Goal: Task Accomplishment & Management: Manage account settings

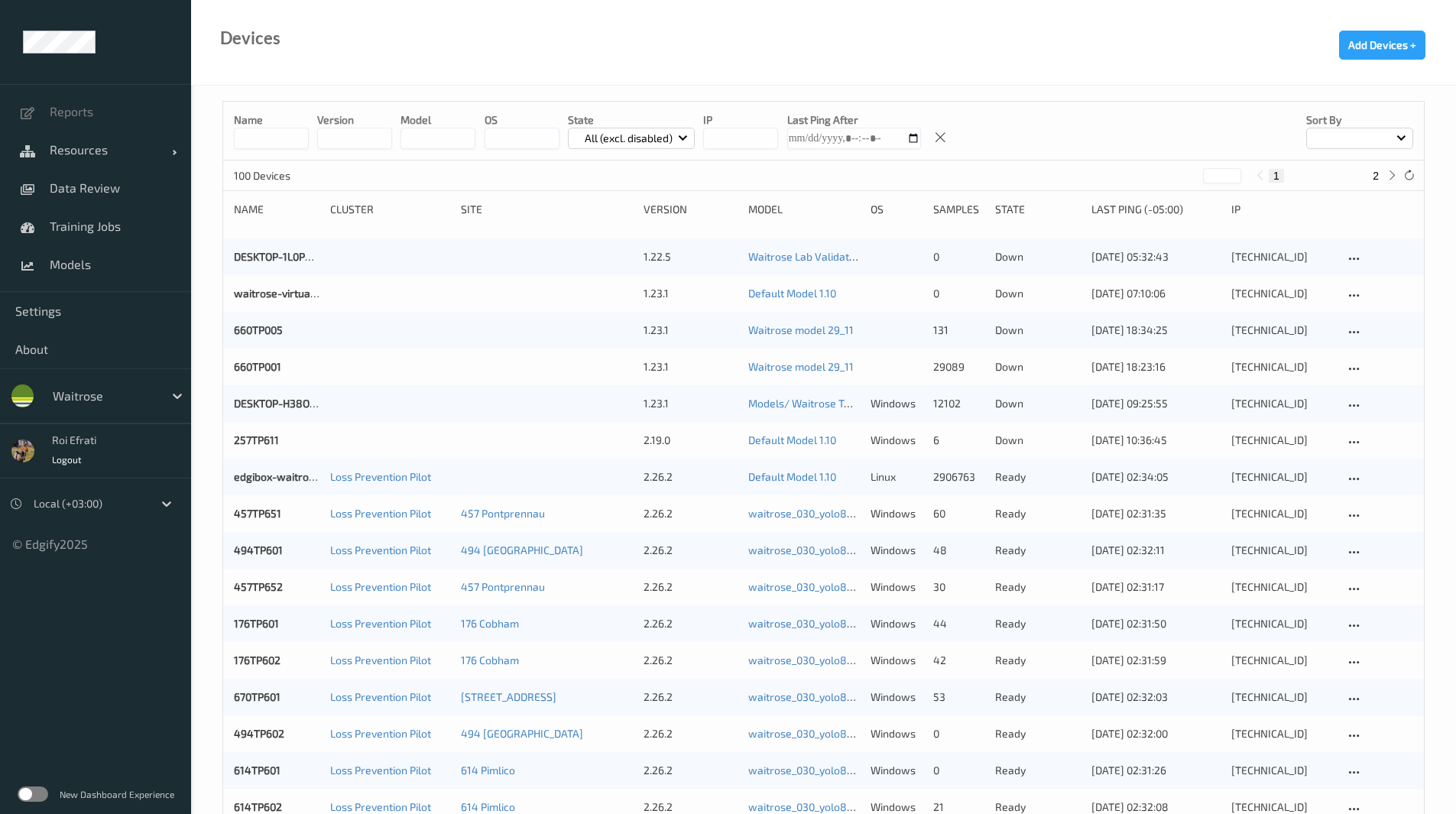
click at [87, 394] on div at bounding box center [104, 395] width 103 height 18
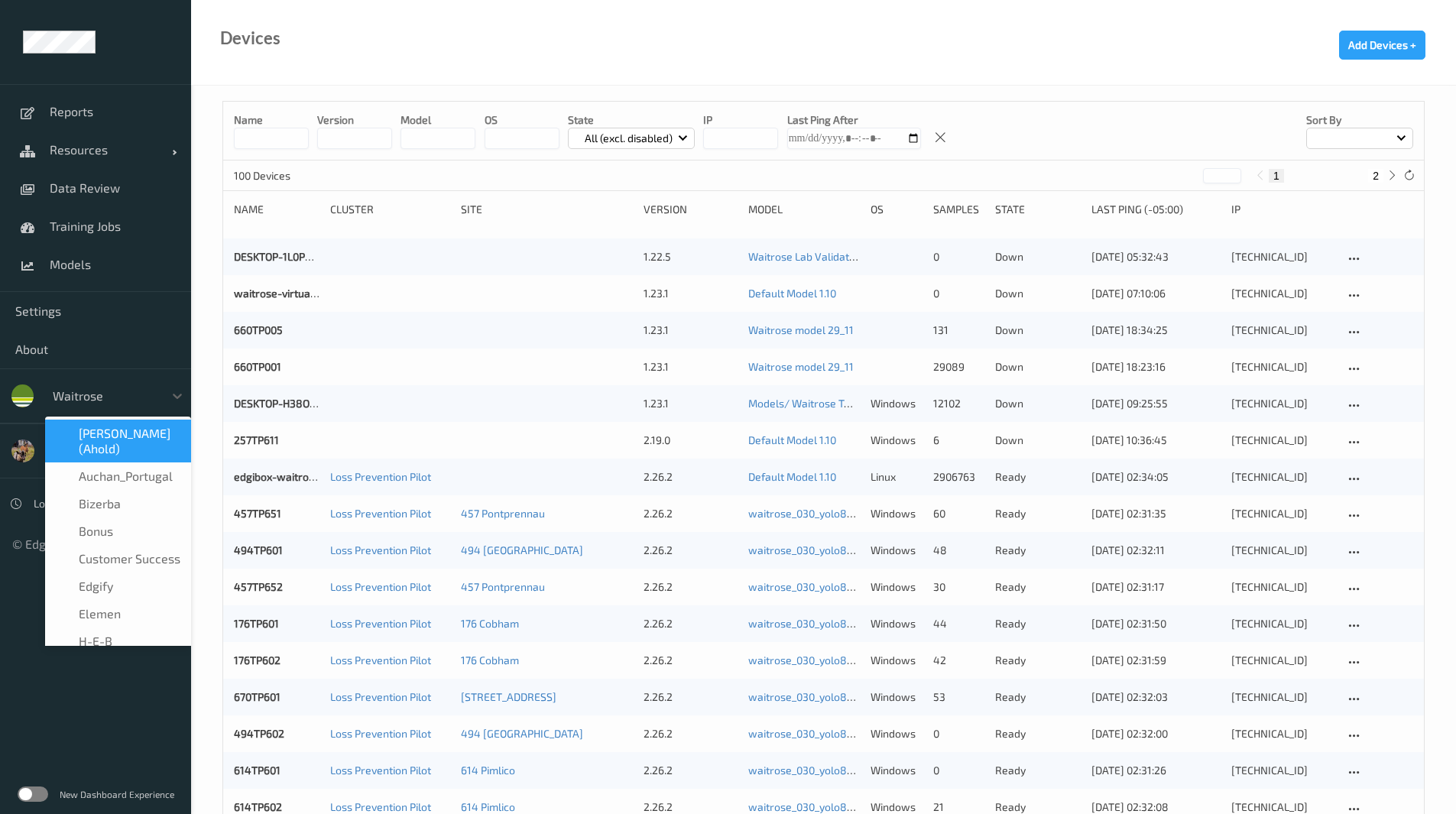
drag, startPoint x: 187, startPoint y: 586, endPoint x: 194, endPoint y: 548, distance: 38.6
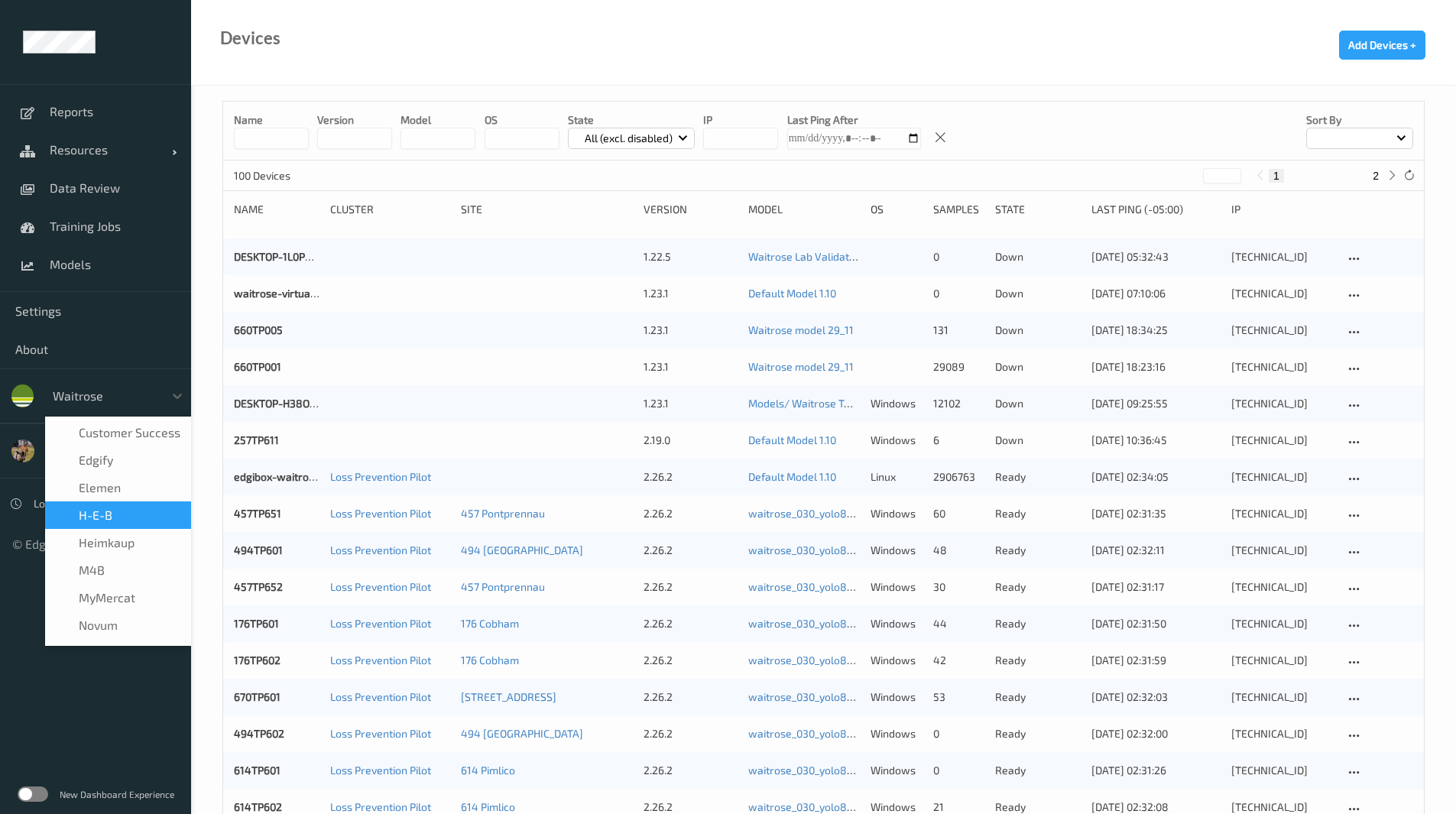
click at [133, 521] on div "H-E-B" at bounding box center [118, 515] width 127 height 15
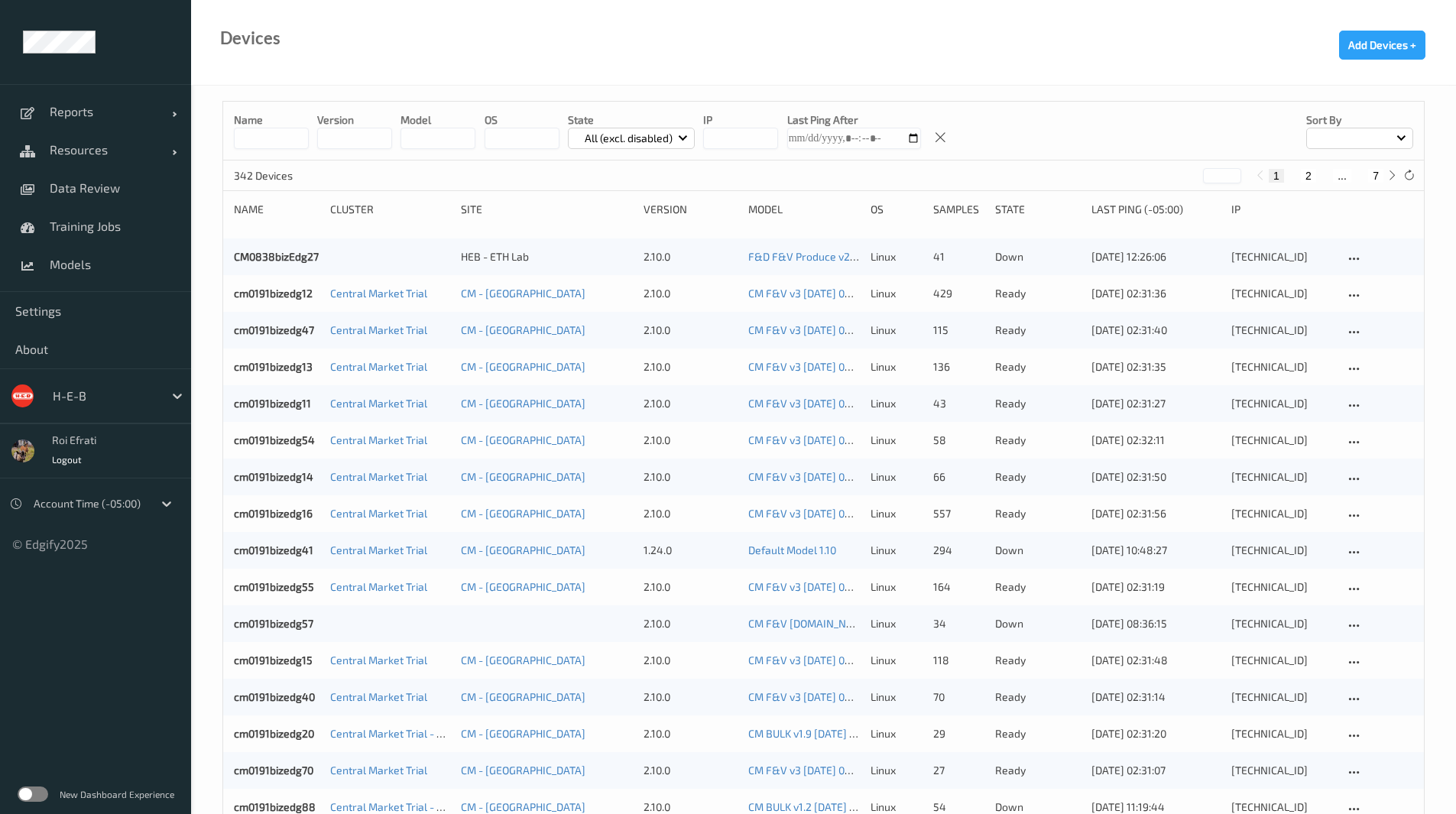
click at [30, 791] on label at bounding box center [33, 794] width 30 height 15
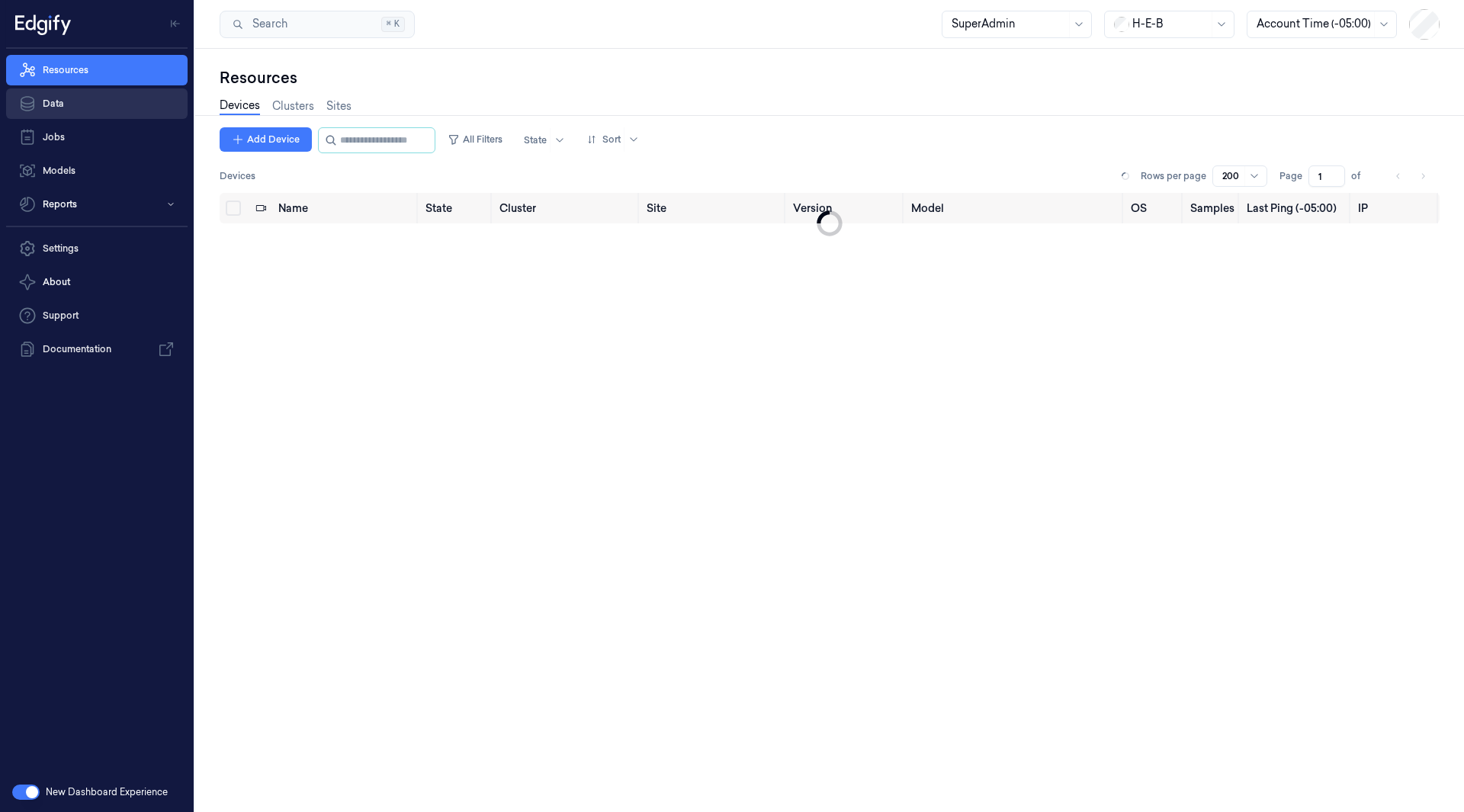
click at [90, 110] on link "Data" at bounding box center [96, 103] width 182 height 30
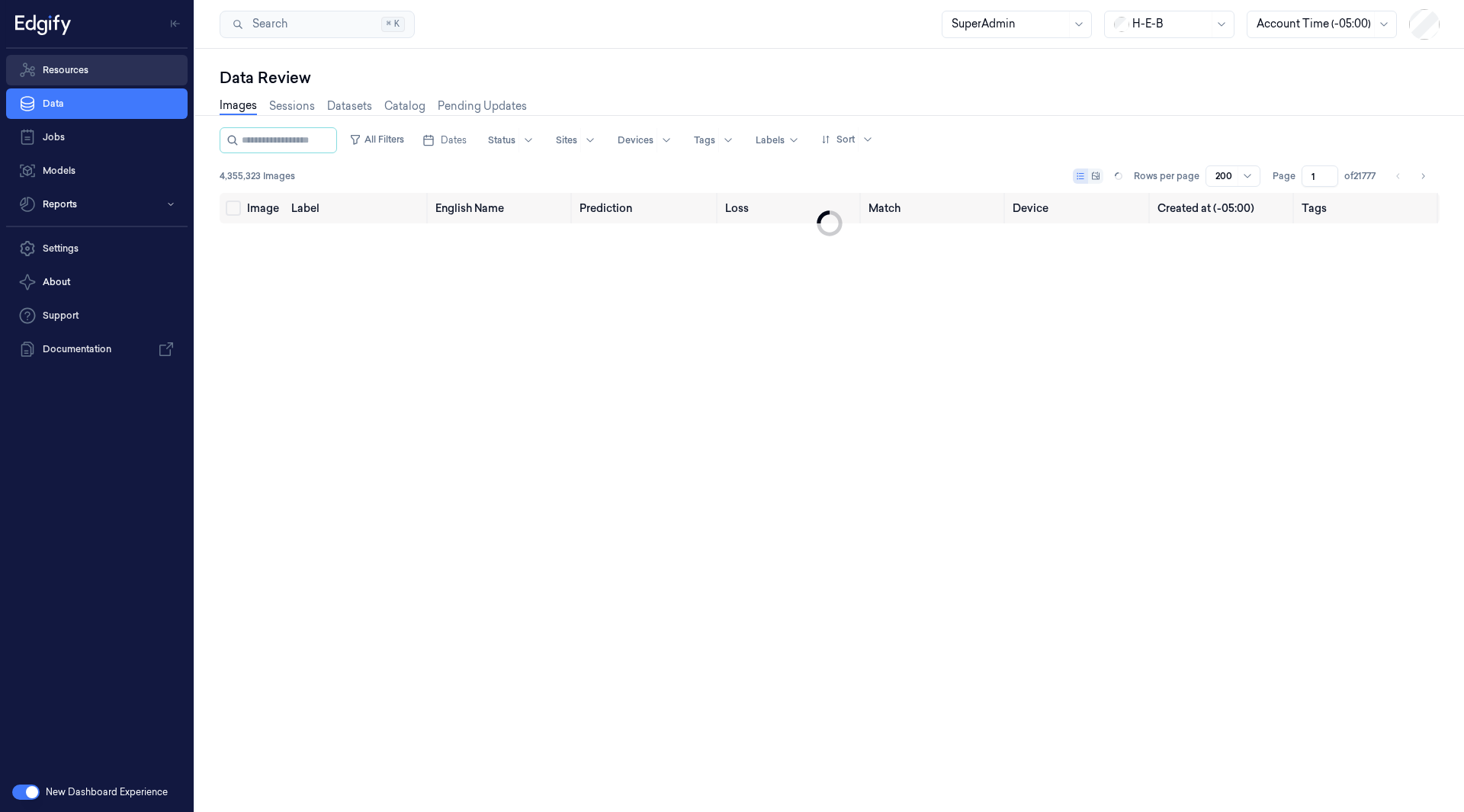
click at [87, 83] on link "Resources" at bounding box center [96, 70] width 182 height 30
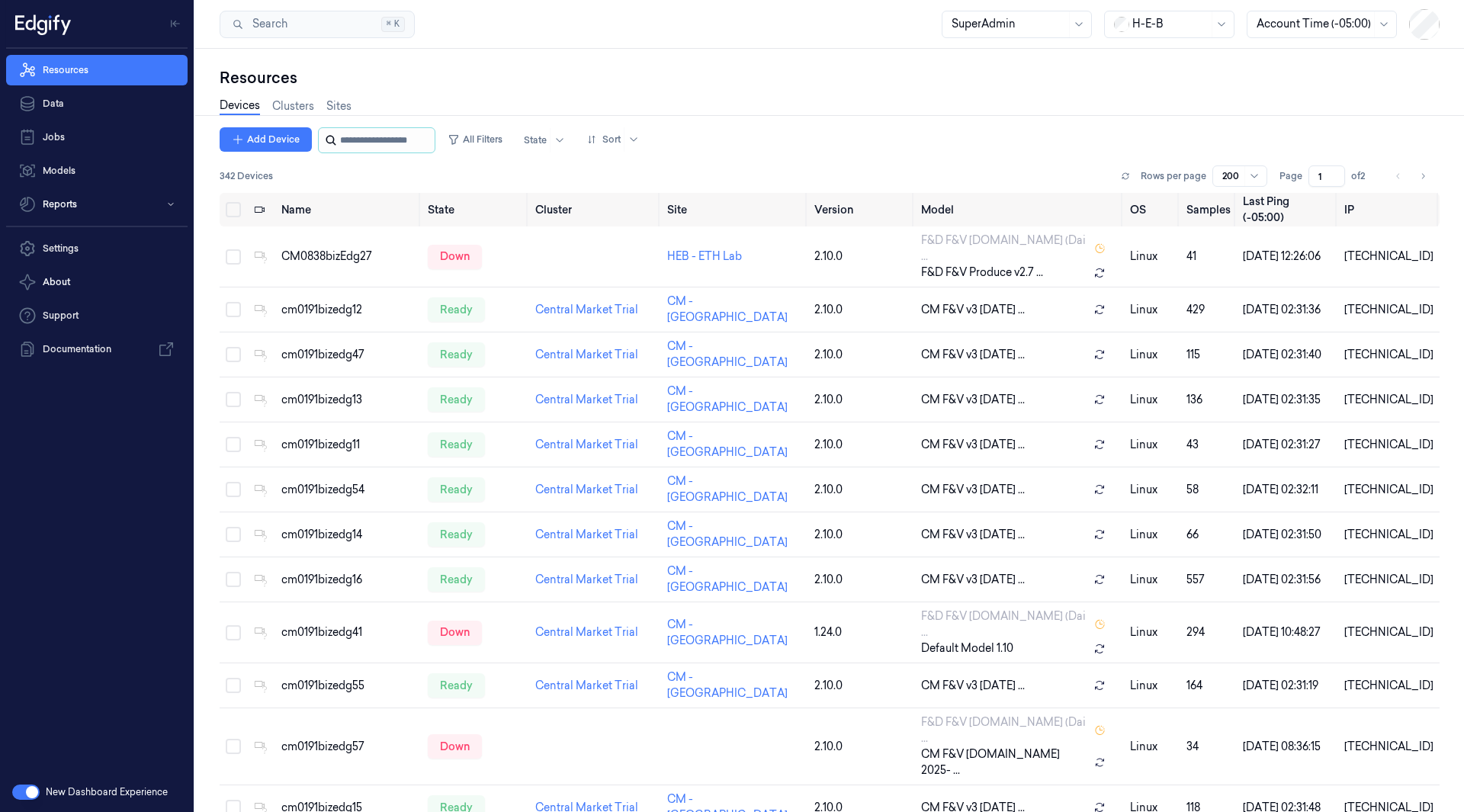
click at [399, 141] on input "string" at bounding box center [385, 140] width 91 height 24
click at [498, 143] on button "All Filters" at bounding box center [475, 139] width 67 height 24
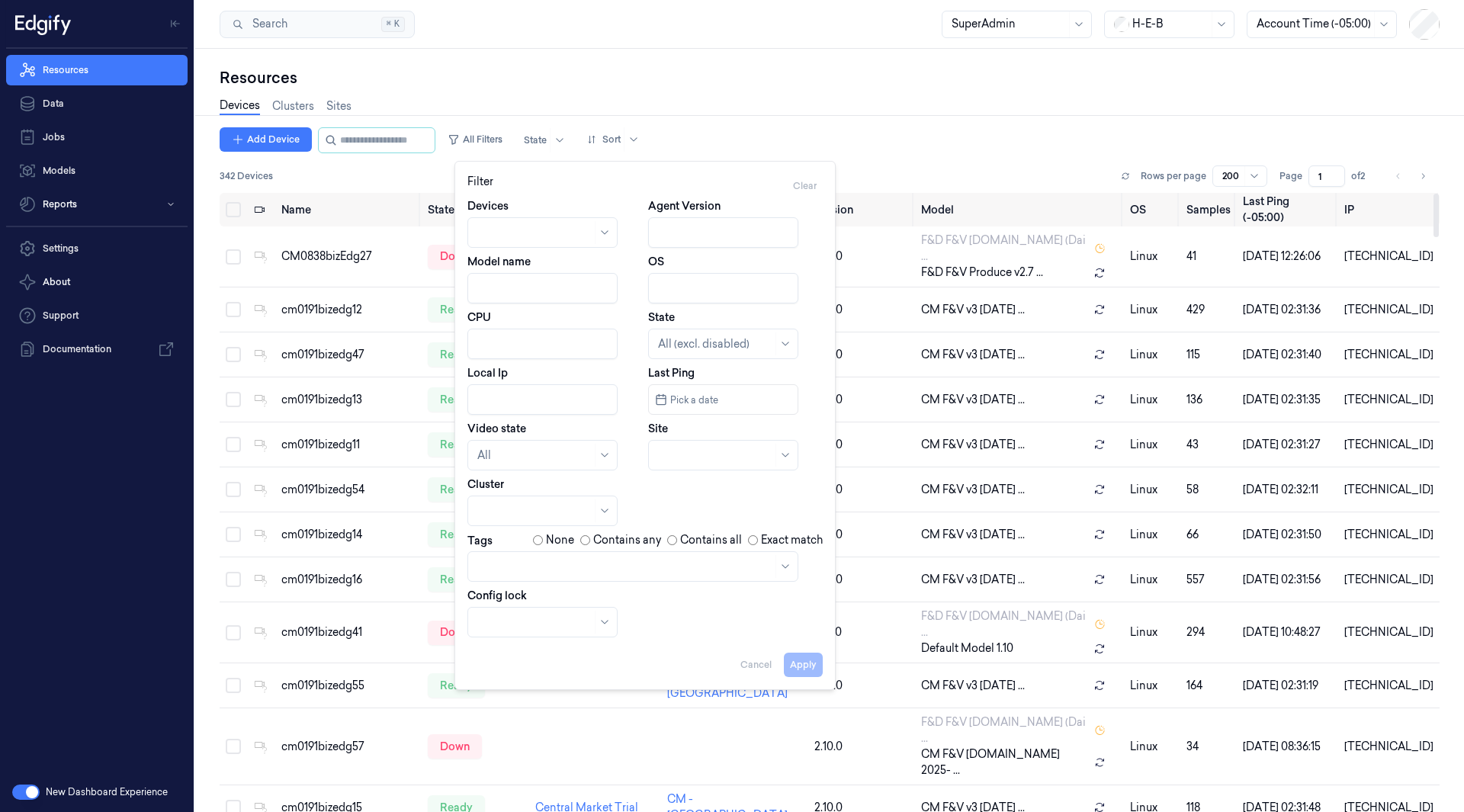
click at [584, 62] on div "Resources Devices Clusters Sites Add Device All Filters State Sort 342 Devices …" at bounding box center [829, 430] width 1269 height 763
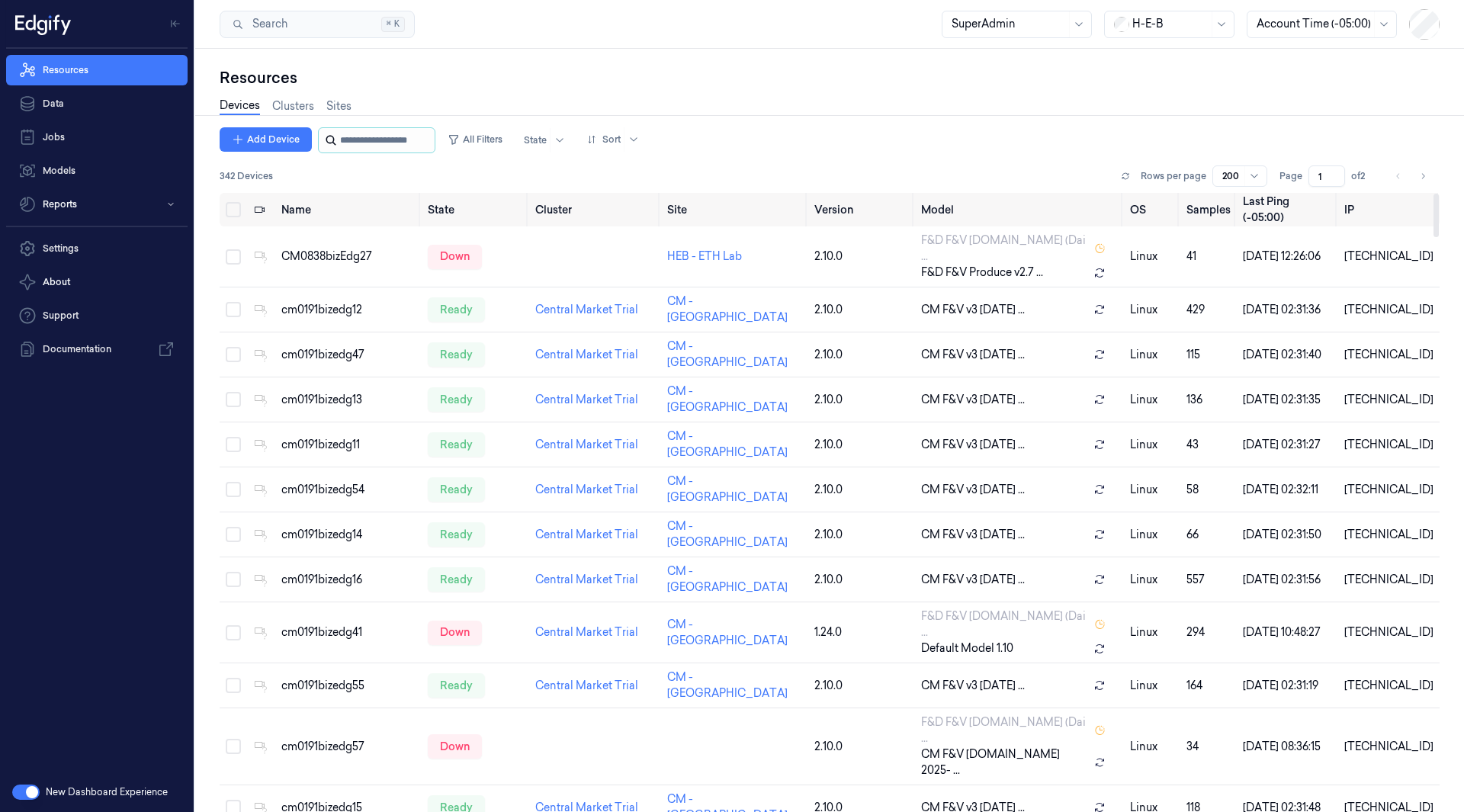
click at [395, 143] on input "string" at bounding box center [385, 140] width 91 height 24
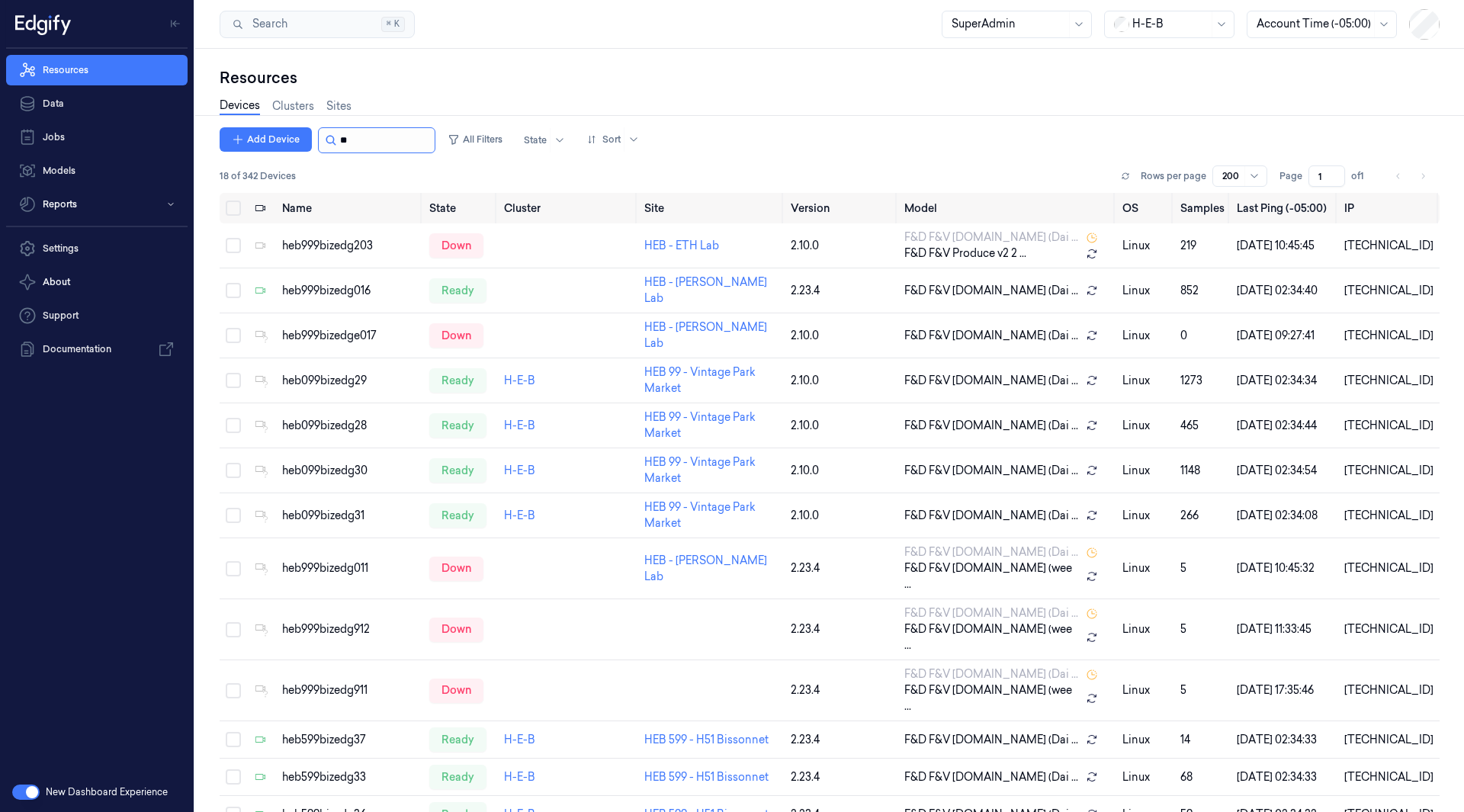
type input "*"
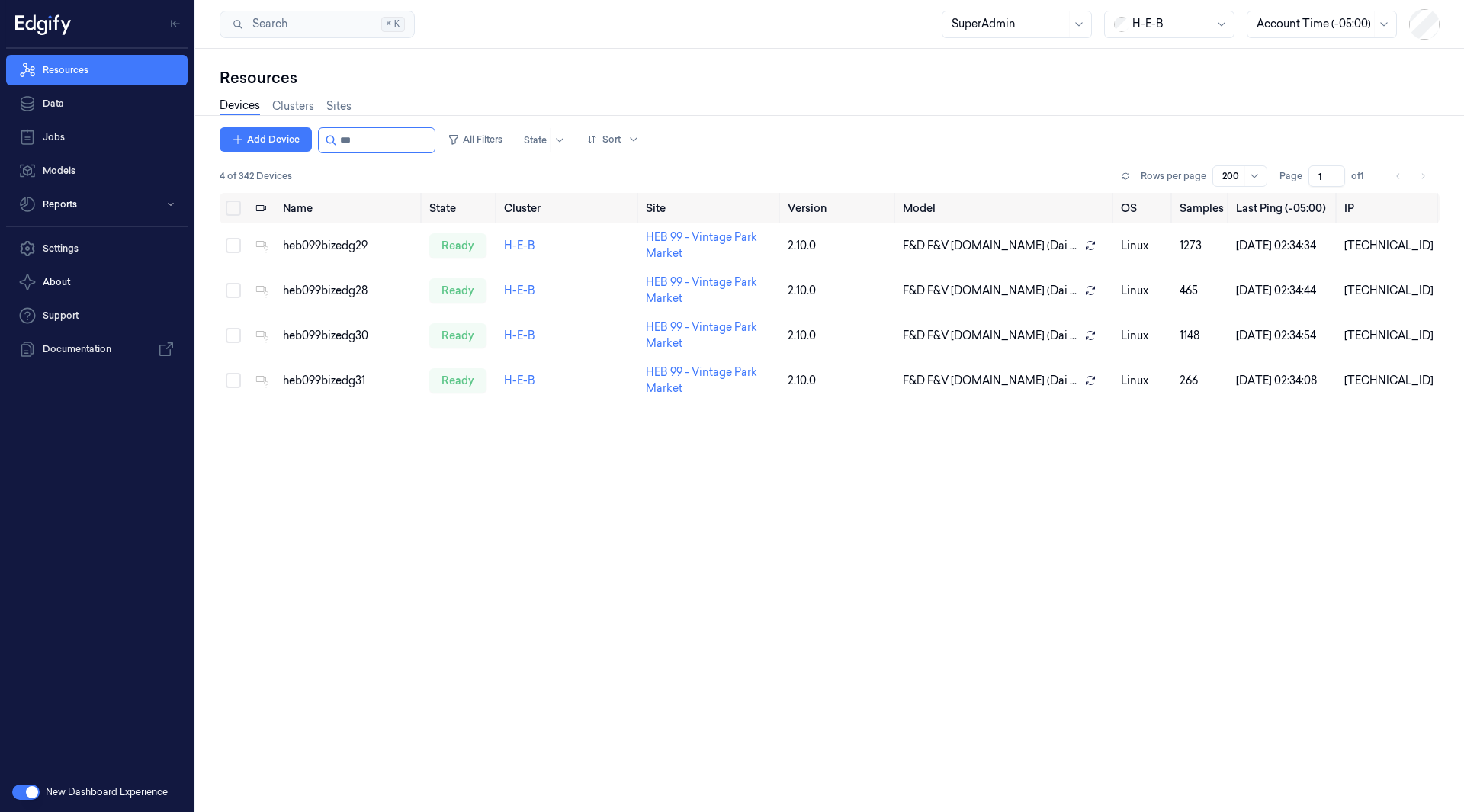
type input "***"
click at [315, 247] on div "heb099bizedg29" at bounding box center [350, 246] width 135 height 16
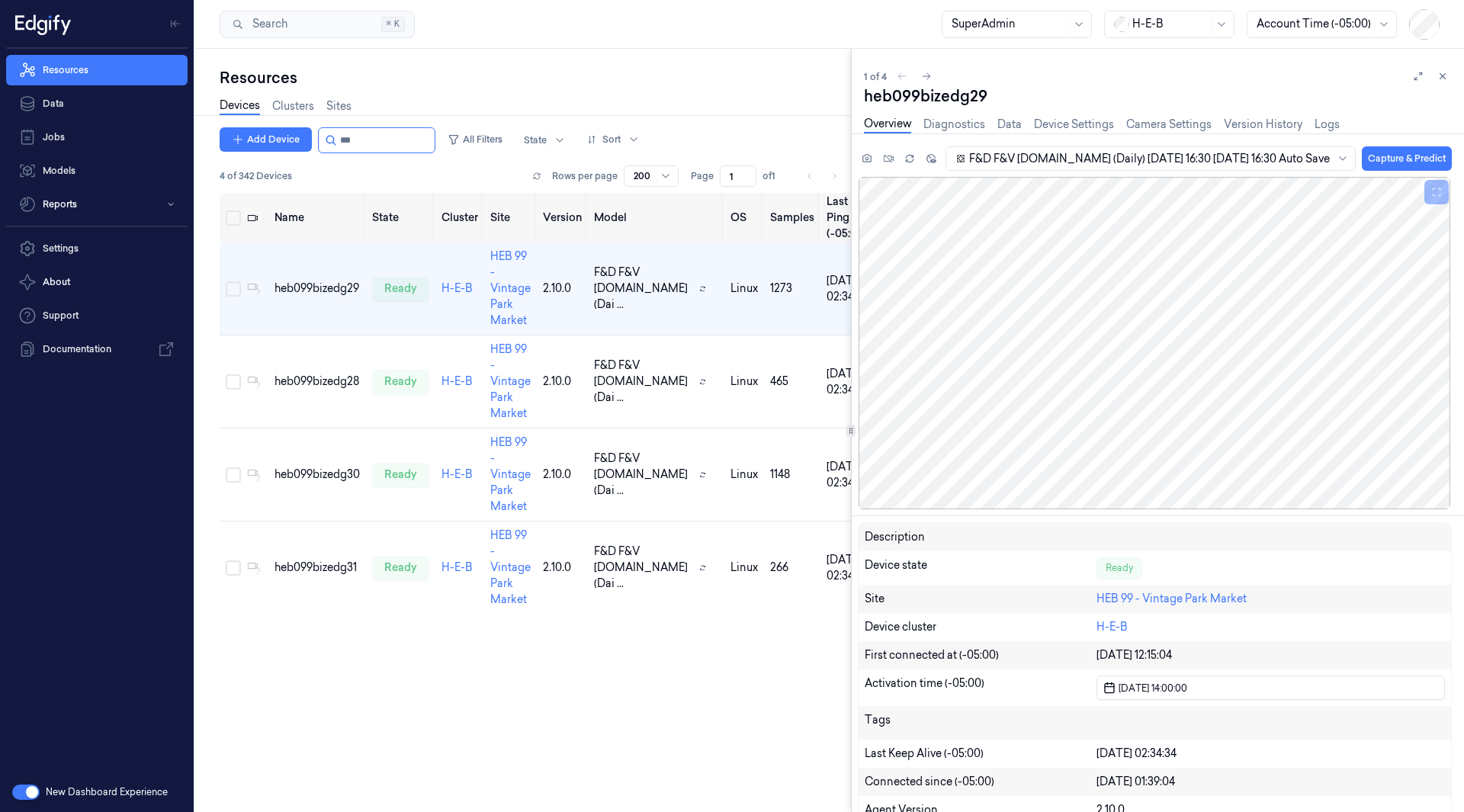
click at [855, 425] on div at bounding box center [851, 430] width 9 height 12
click at [1054, 123] on link "Device Settings" at bounding box center [1073, 124] width 80 height 18
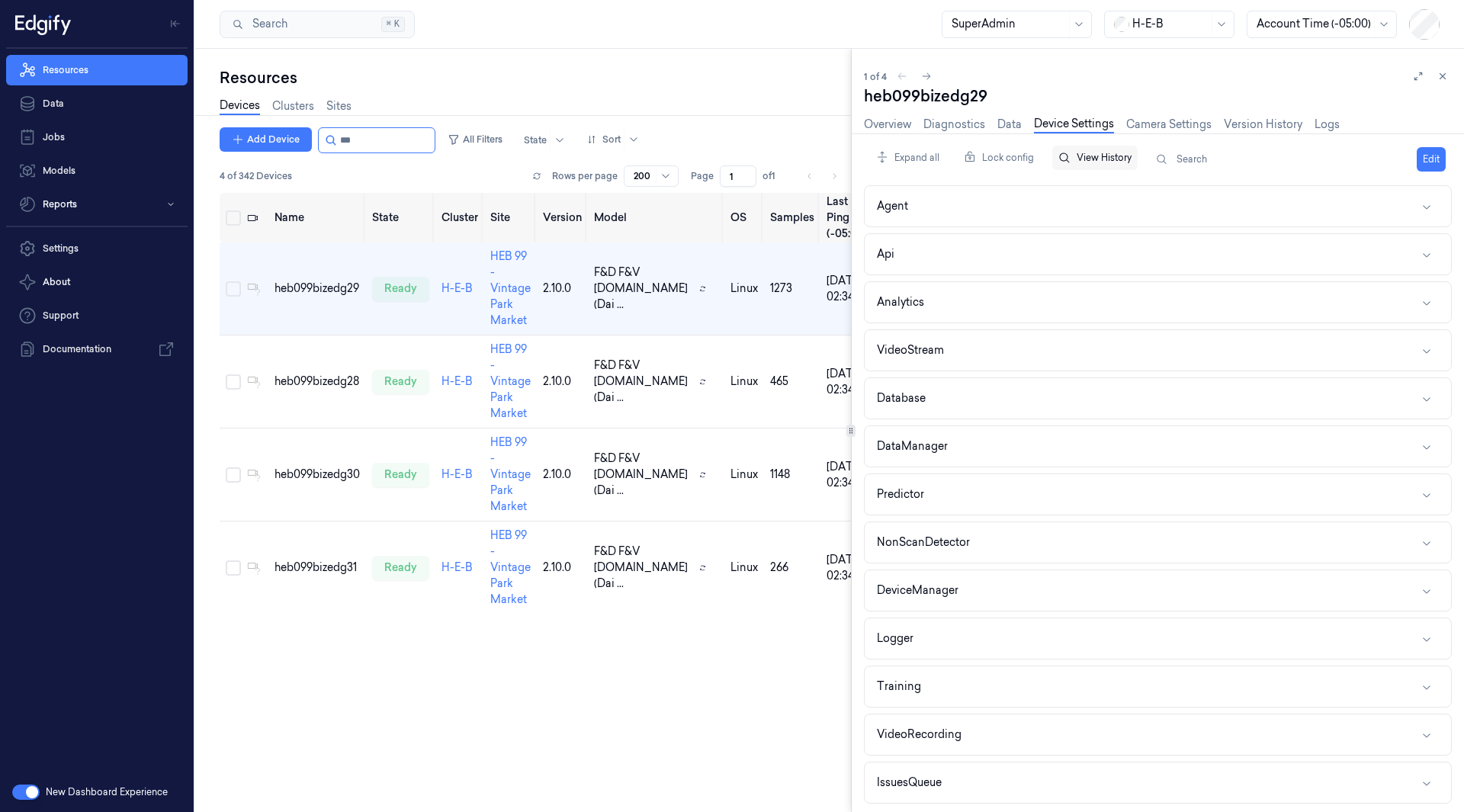
click at [1106, 156] on button "View History" at bounding box center [1095, 158] width 86 height 24
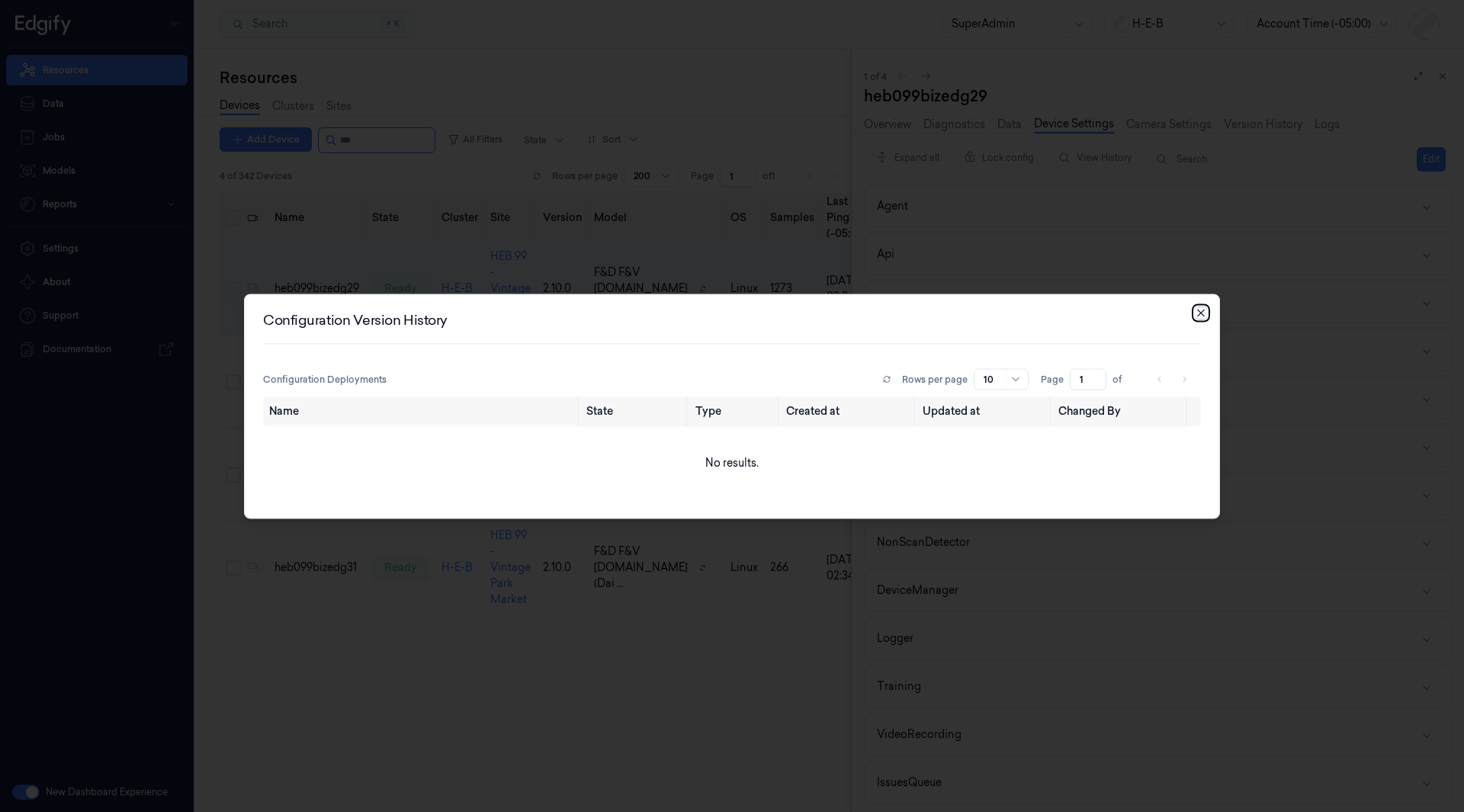
click at [1198, 311] on icon "button" at bounding box center [1200, 312] width 12 height 12
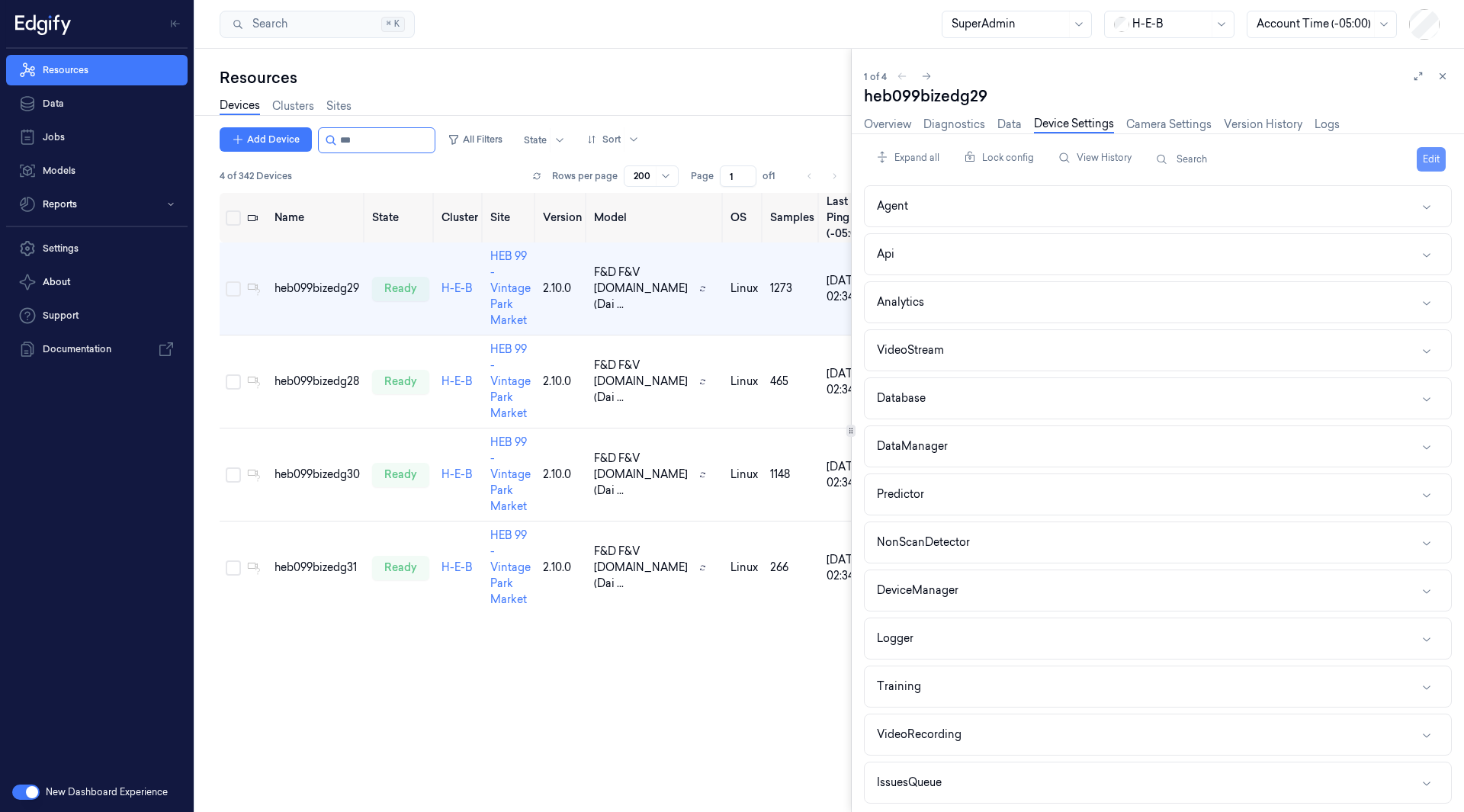
click at [1434, 157] on button "Edit" at bounding box center [1431, 159] width 29 height 24
click at [1427, 637] on icon "button" at bounding box center [1426, 638] width 12 height 12
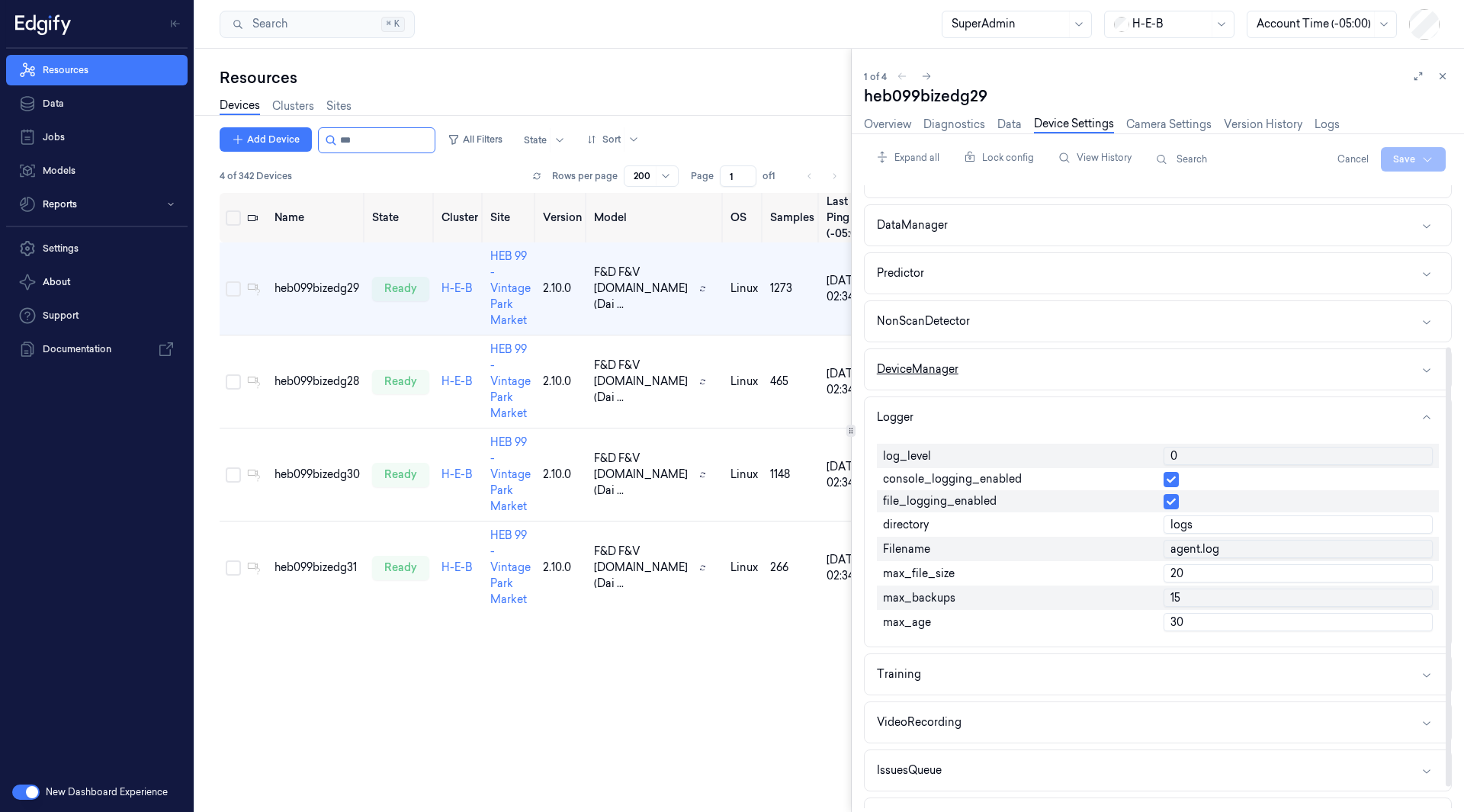
scroll to position [229, 0]
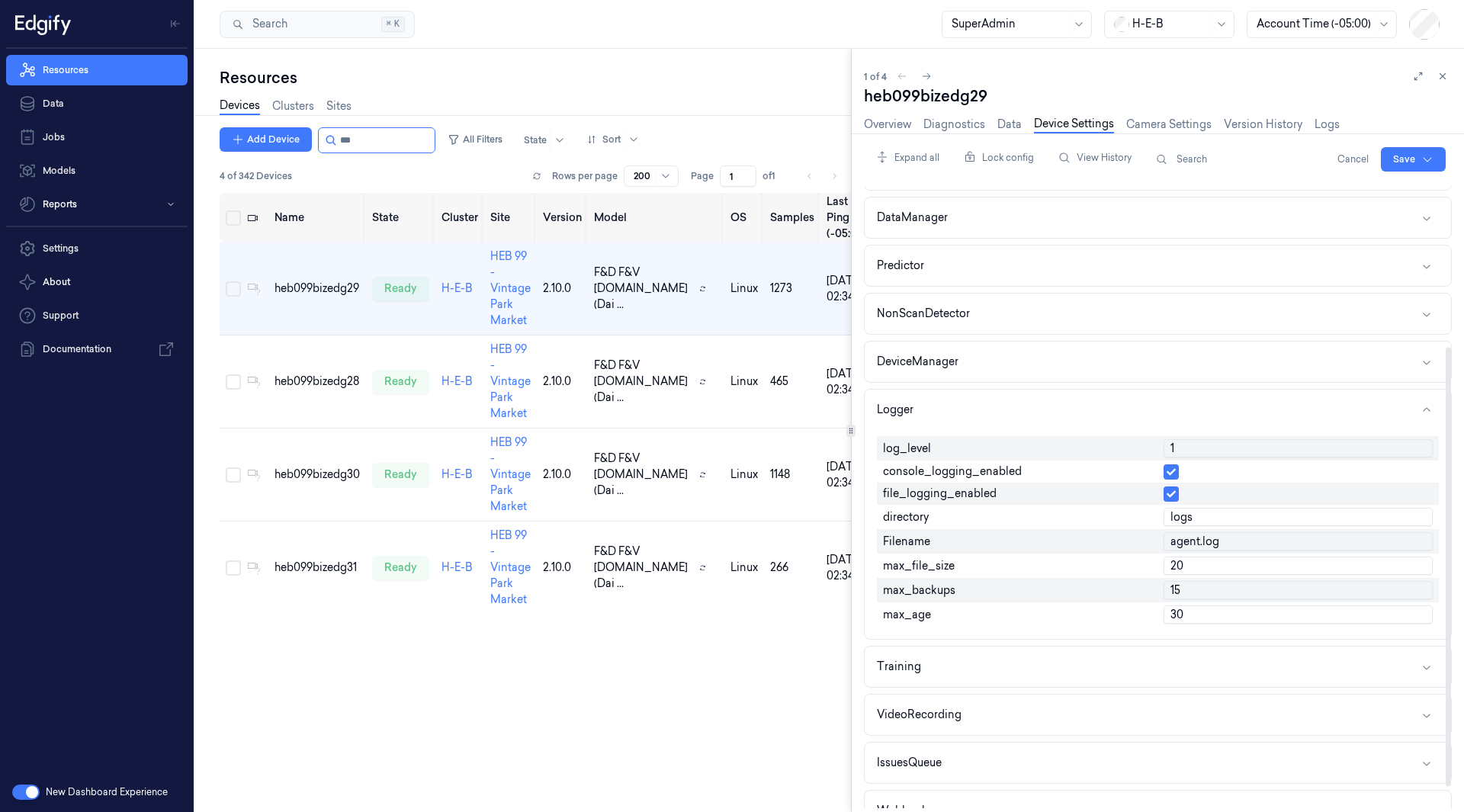
type input "1"
click at [1419, 442] on input "1" at bounding box center [1298, 448] width 269 height 18
click at [1431, 156] on html "Resources Data Jobs Models Reports Settings About Support Documentation New Das…" at bounding box center [732, 406] width 1464 height 812
click at [1379, 215] on div "Save to multiple devices" at bounding box center [1373, 215] width 135 height 25
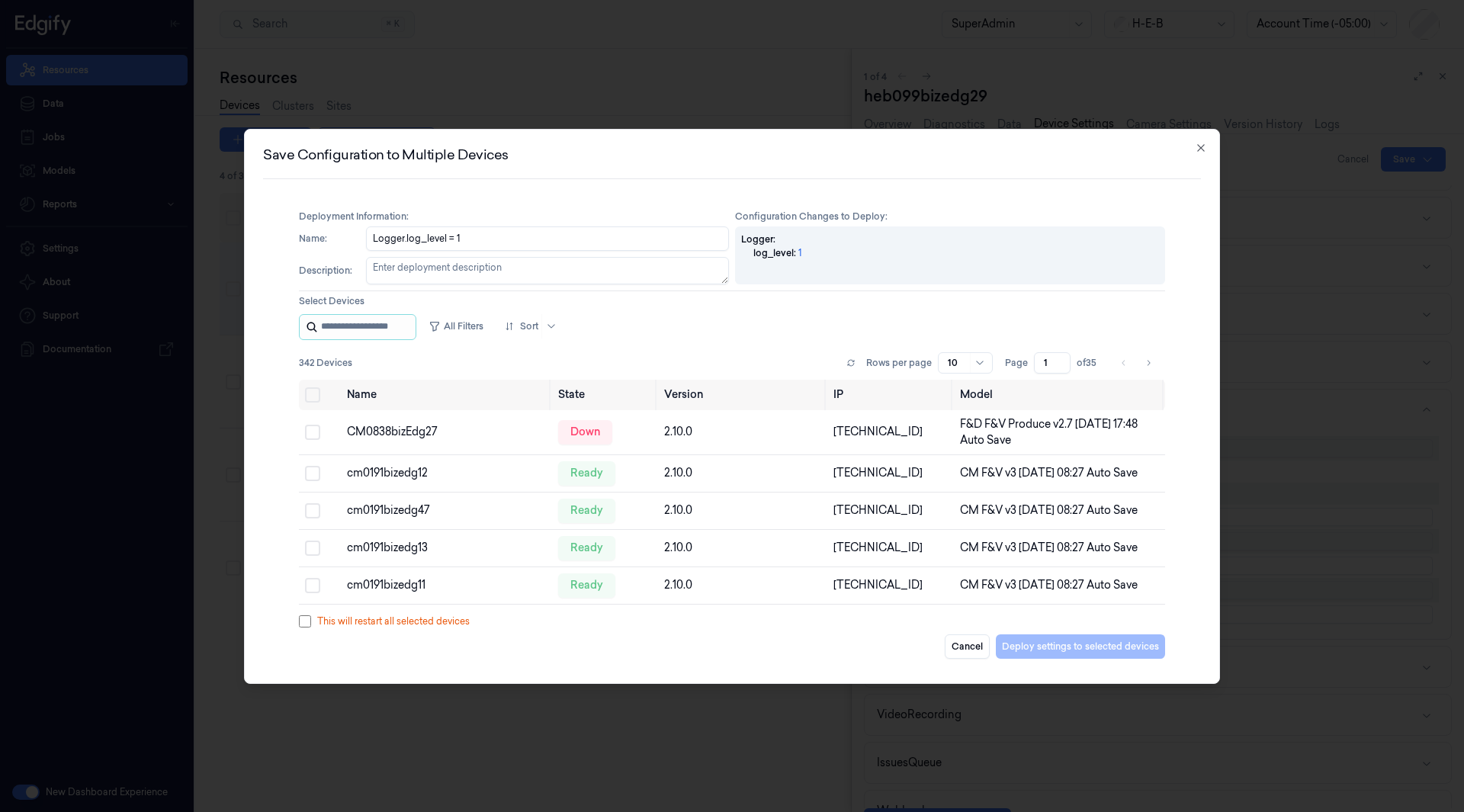
click at [392, 331] on input "string" at bounding box center [366, 327] width 91 height 24
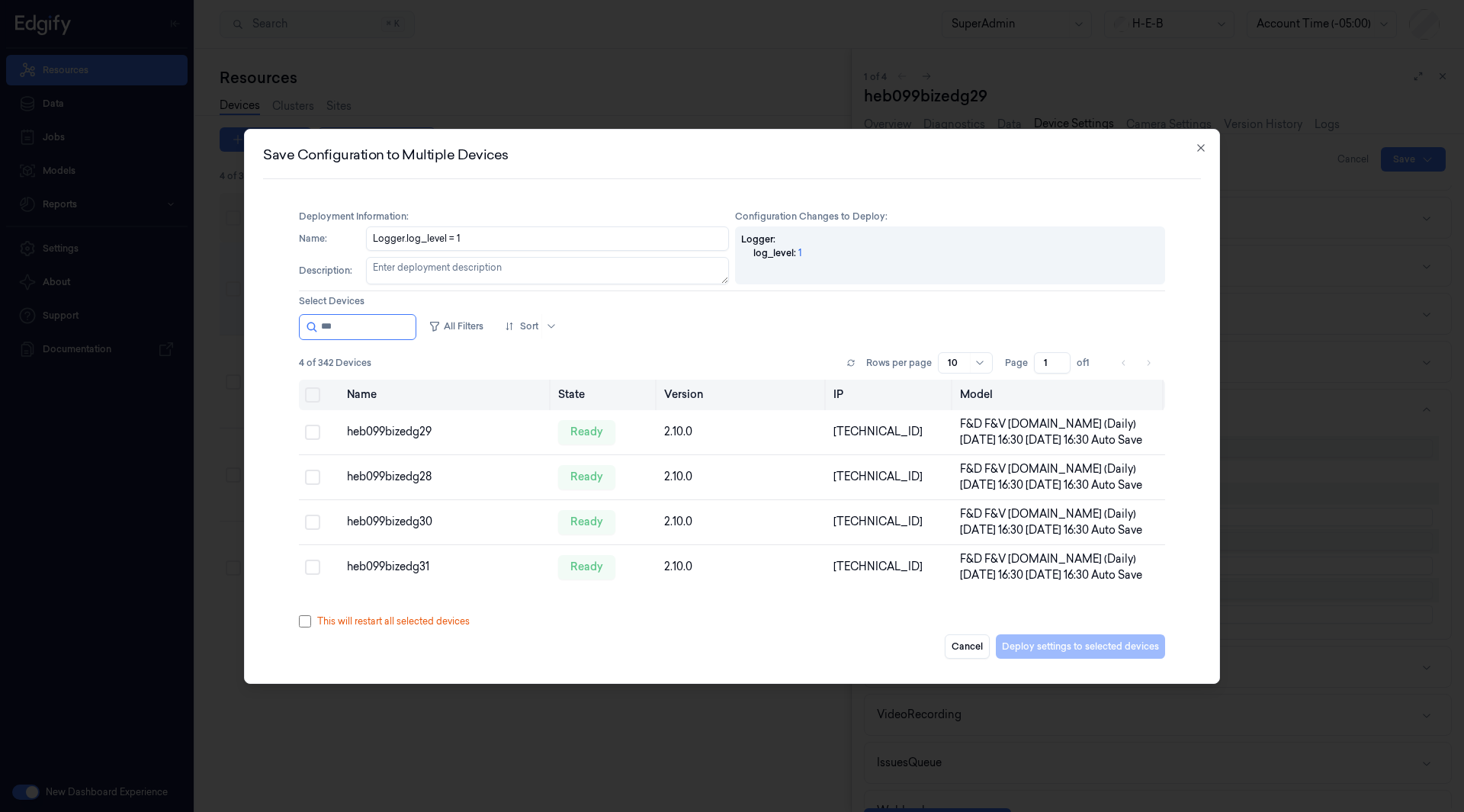
type input "***"
click at [308, 397] on button "Select all" at bounding box center [313, 395] width 15 height 15
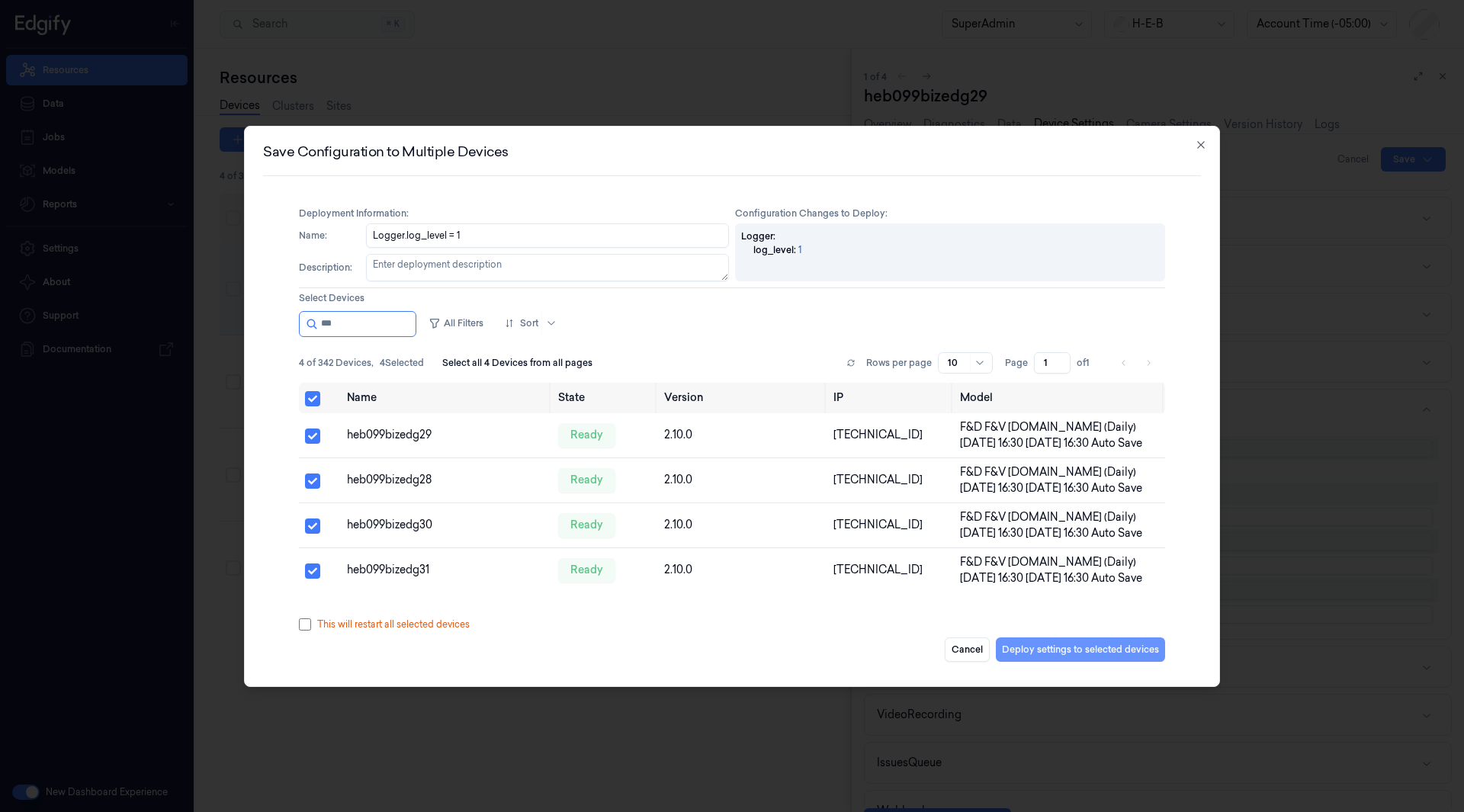
click at [1081, 648] on button "Deploy settings to selected devices" at bounding box center [1081, 649] width 169 height 24
click at [1202, 142] on icon "button" at bounding box center [1200, 144] width 12 height 12
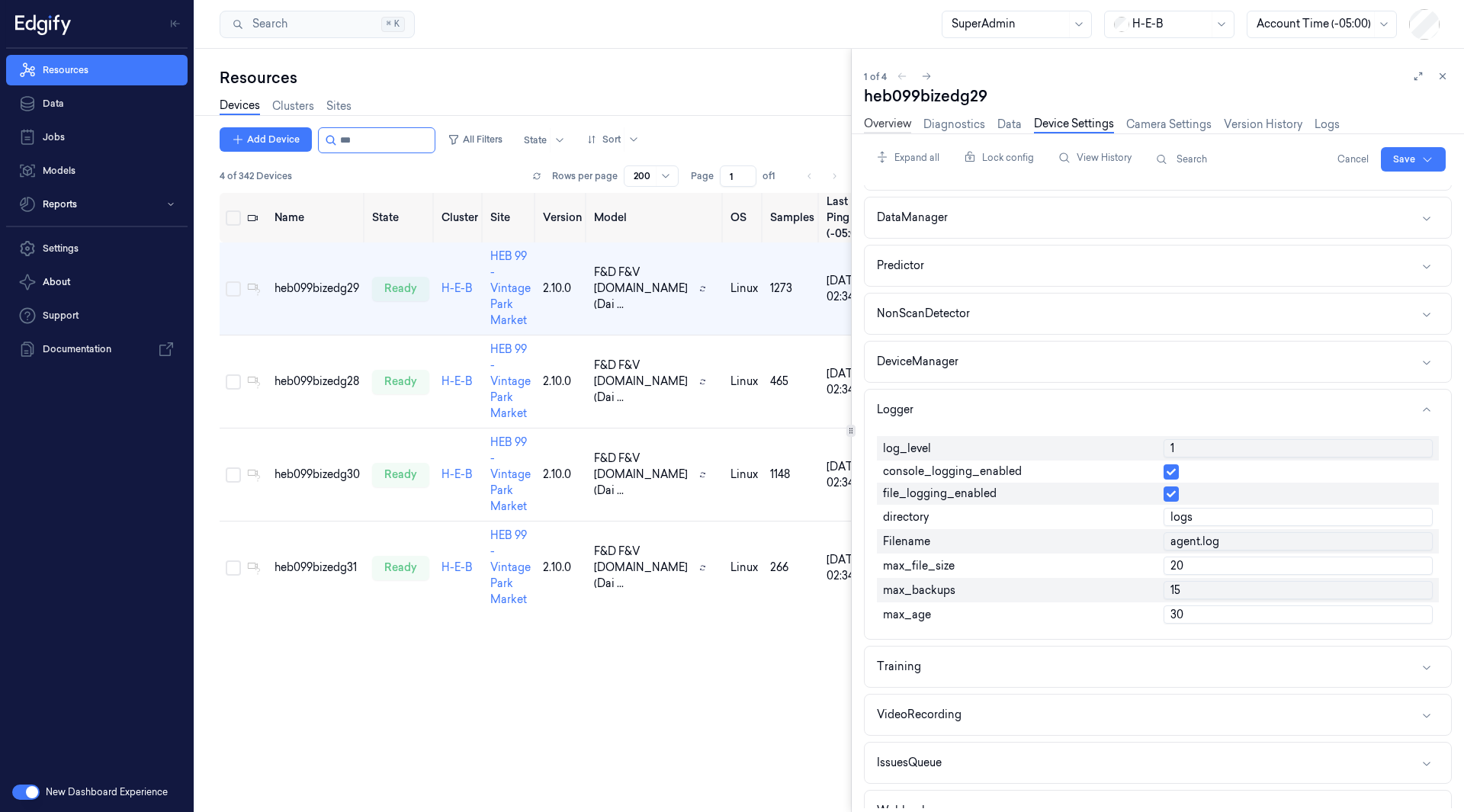
click at [881, 122] on link "Overview" at bounding box center [888, 124] width 47 height 18
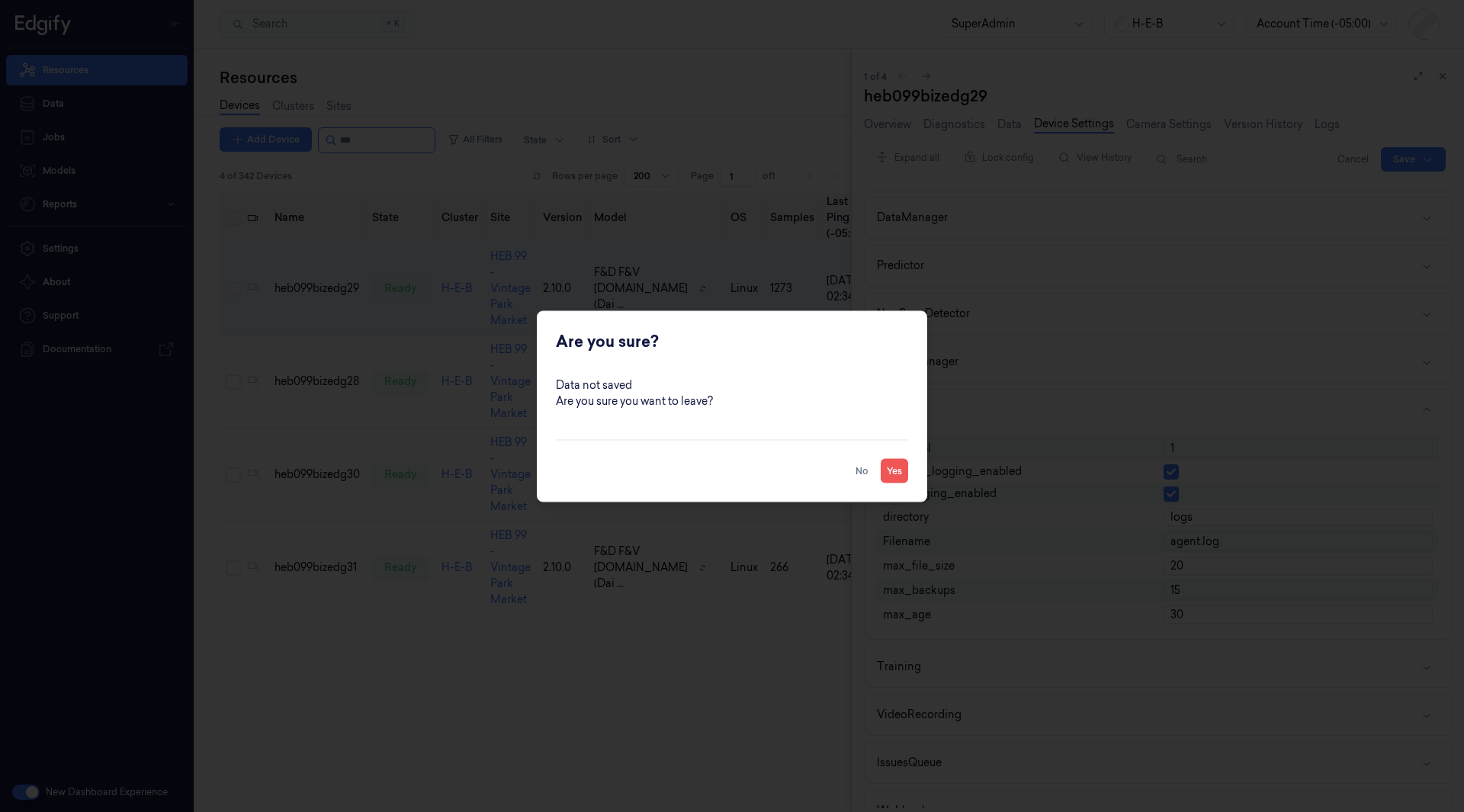
click at [894, 472] on button "Yes" at bounding box center [894, 470] width 27 height 24
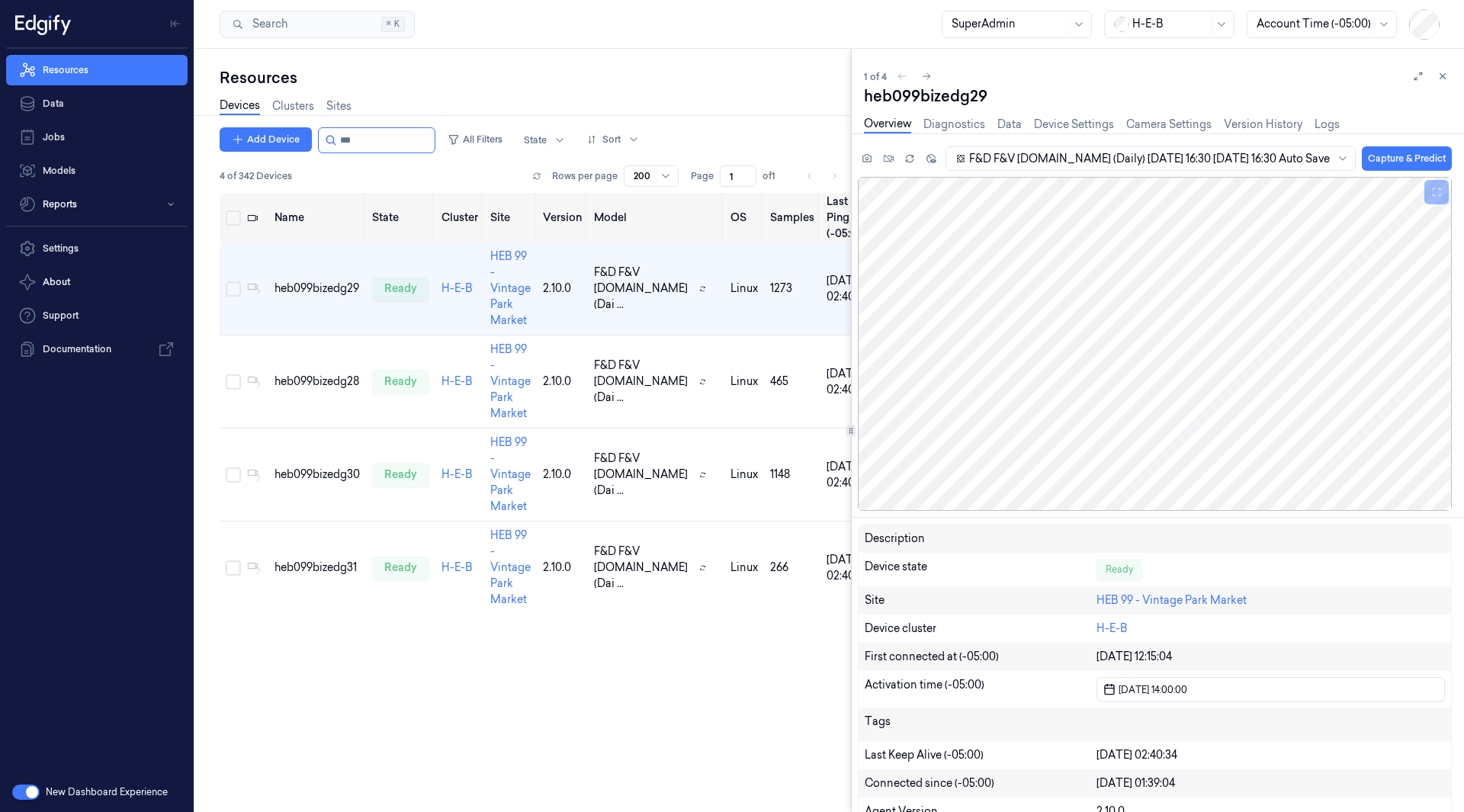
drag, startPoint x: 362, startPoint y: 141, endPoint x: 332, endPoint y: 134, distance: 30.8
click at [332, 134] on div at bounding box center [377, 140] width 118 height 26
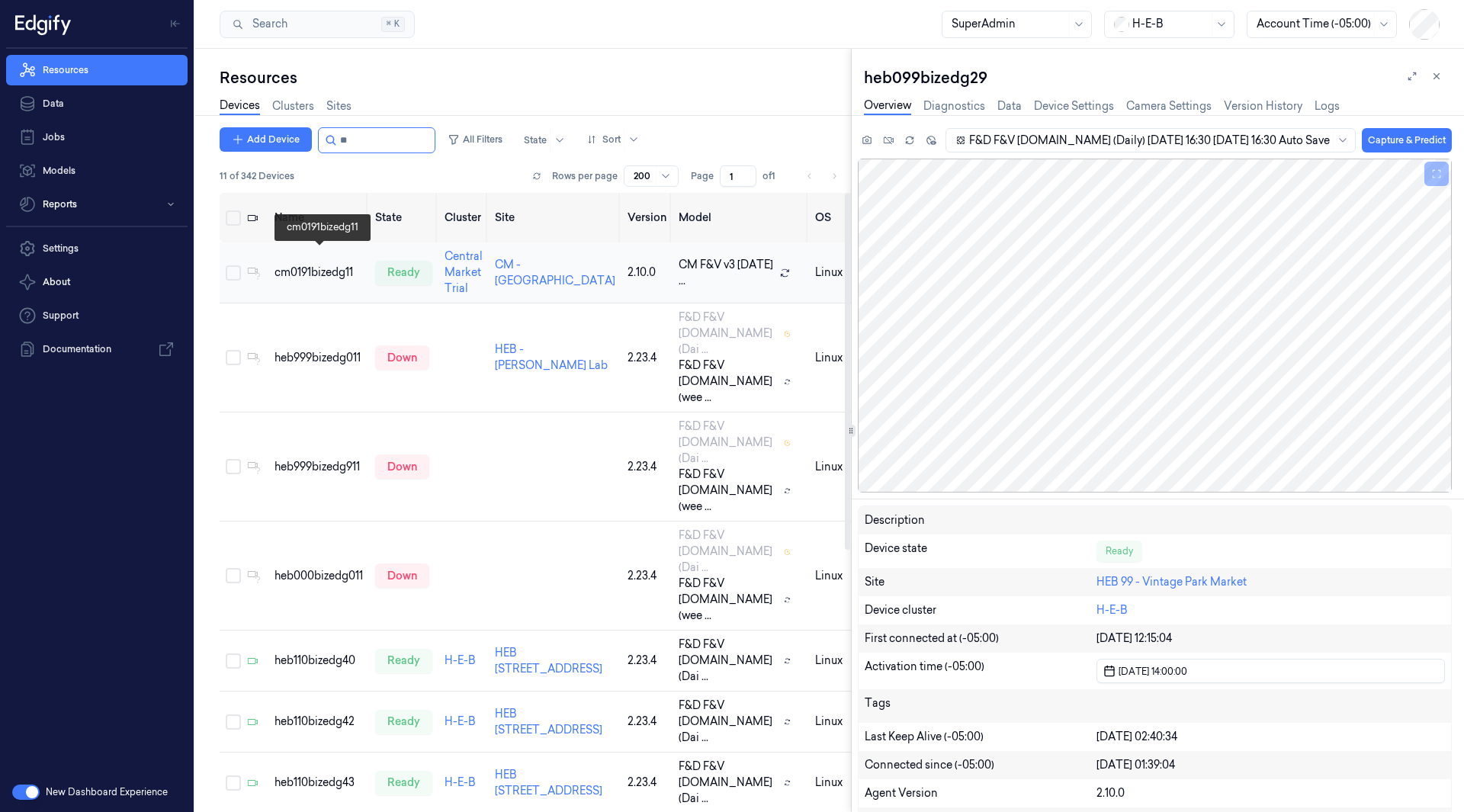
type input "**"
click at [322, 264] on div "cm0191bizedg11" at bounding box center [319, 272] width 88 height 16
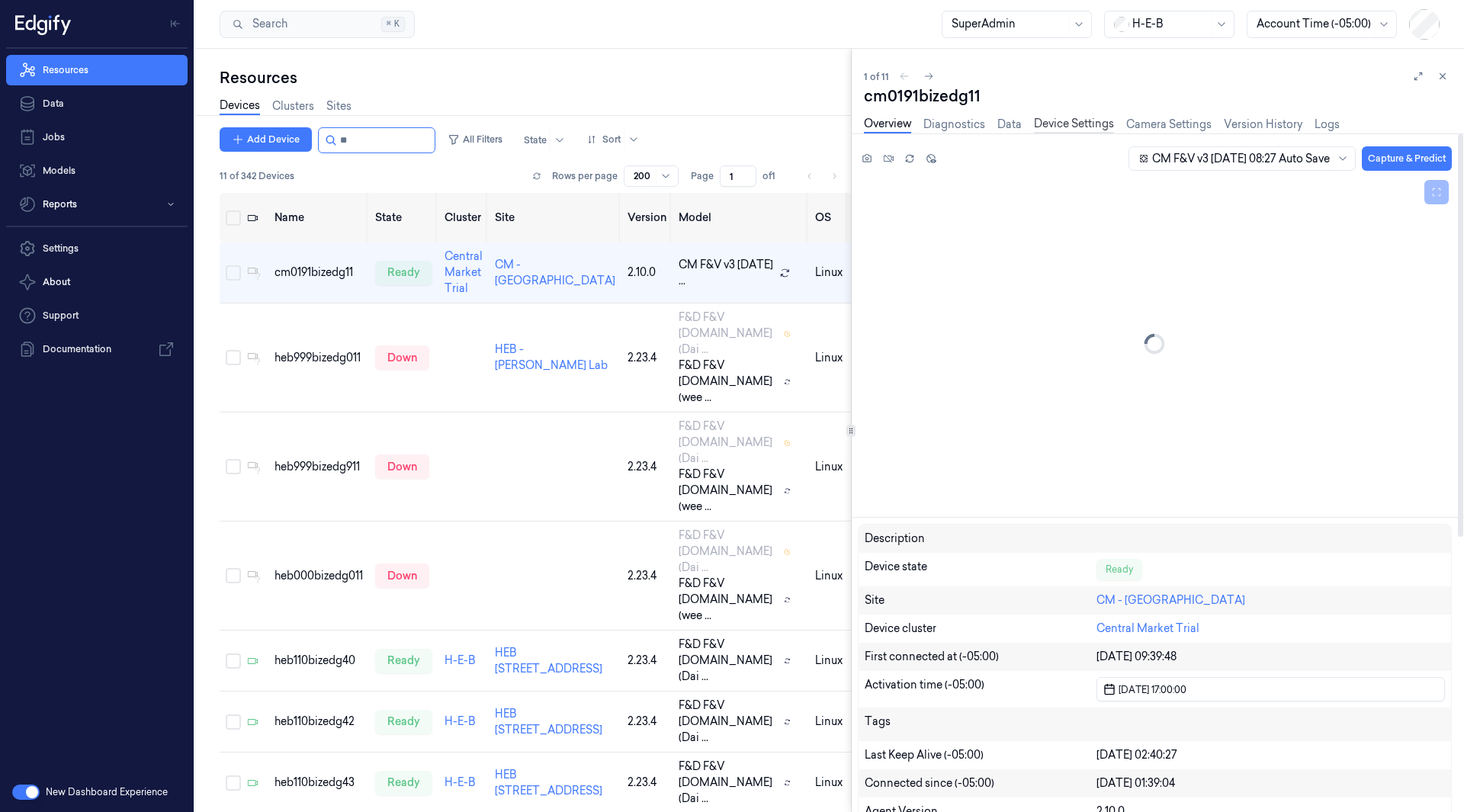
click at [1070, 121] on link "Device Settings" at bounding box center [1073, 124] width 80 height 18
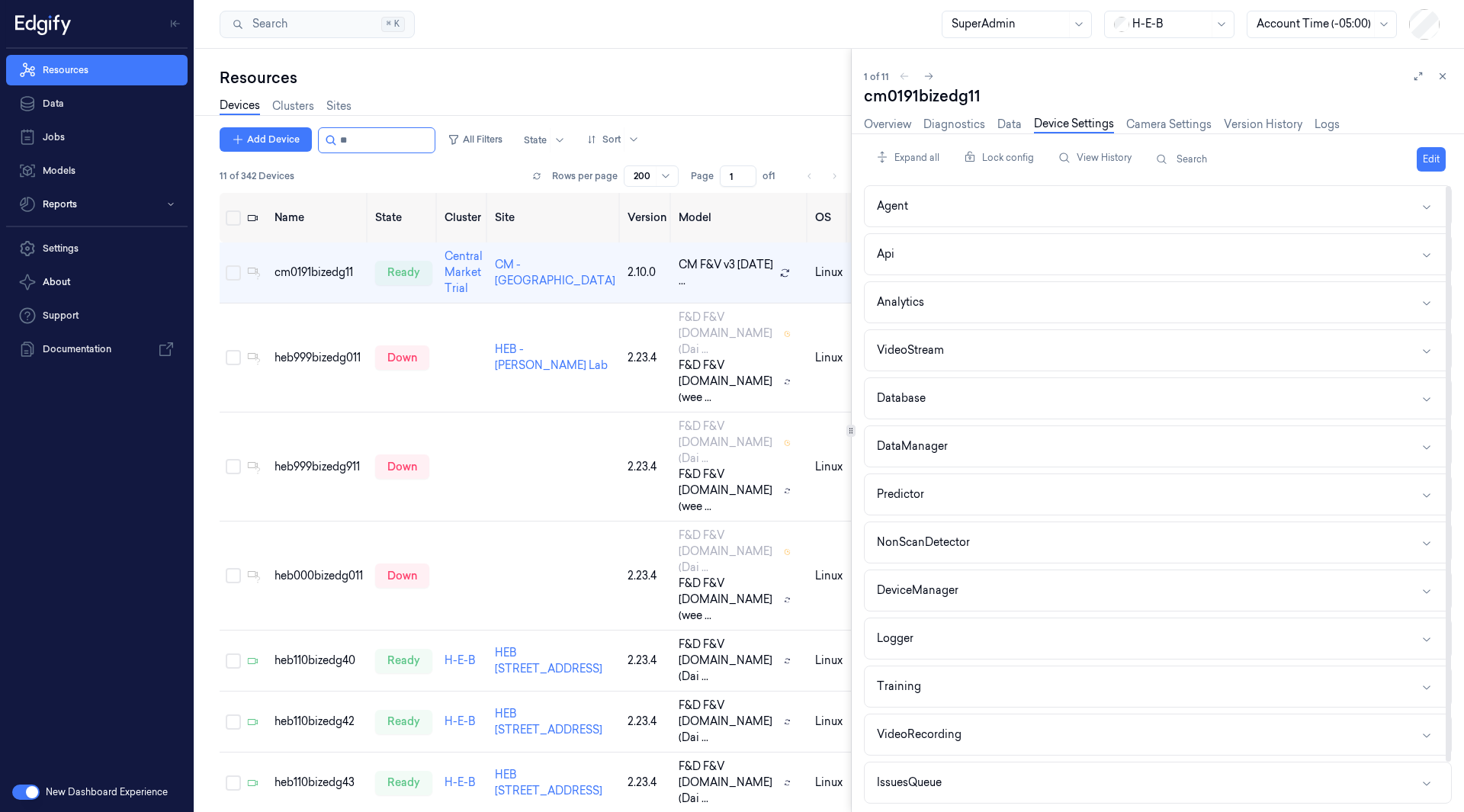
click at [1427, 159] on button "Edit" at bounding box center [1431, 159] width 29 height 24
click at [1428, 634] on icon "button" at bounding box center [1426, 638] width 12 height 12
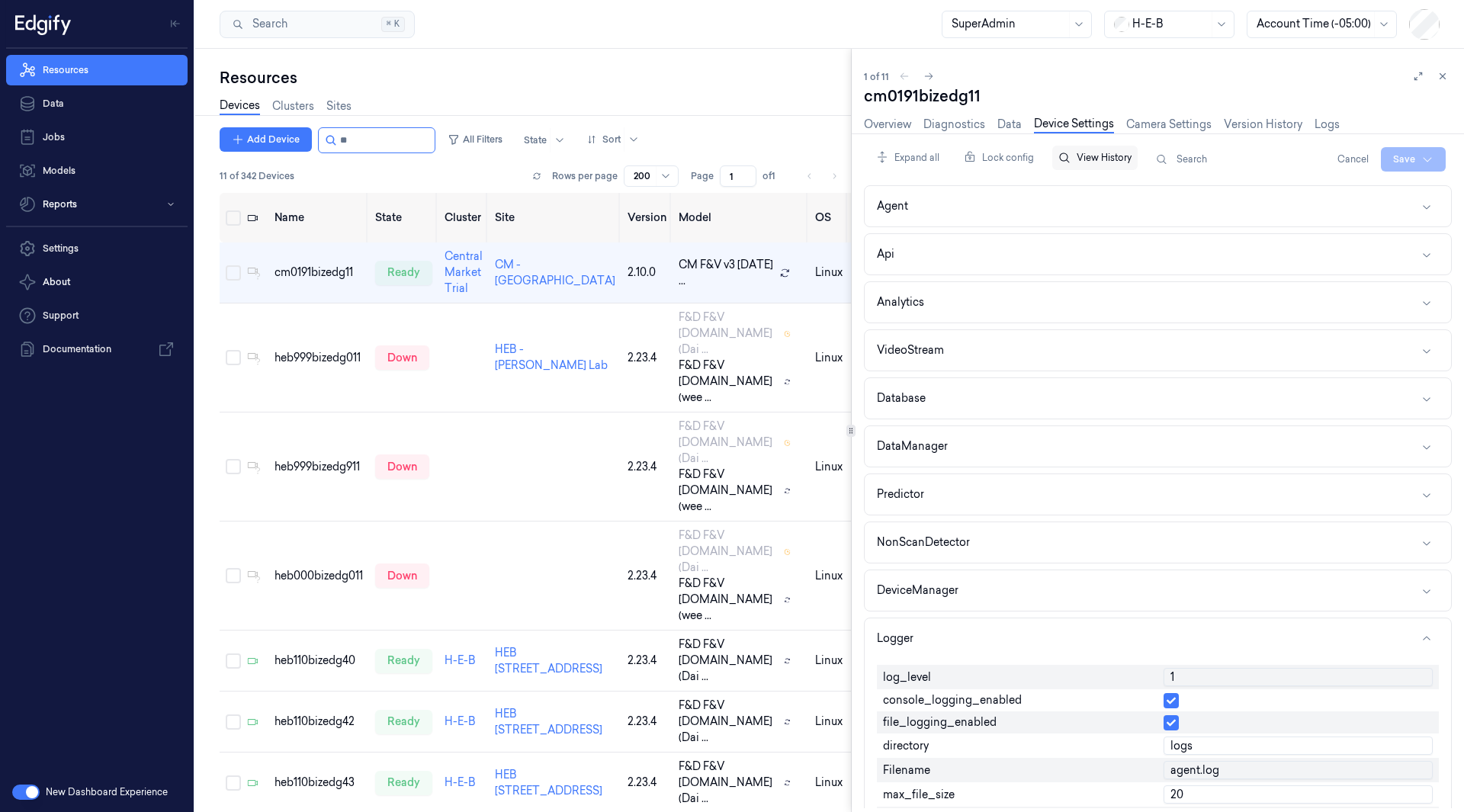
click at [1110, 154] on button "View History" at bounding box center [1095, 158] width 86 height 24
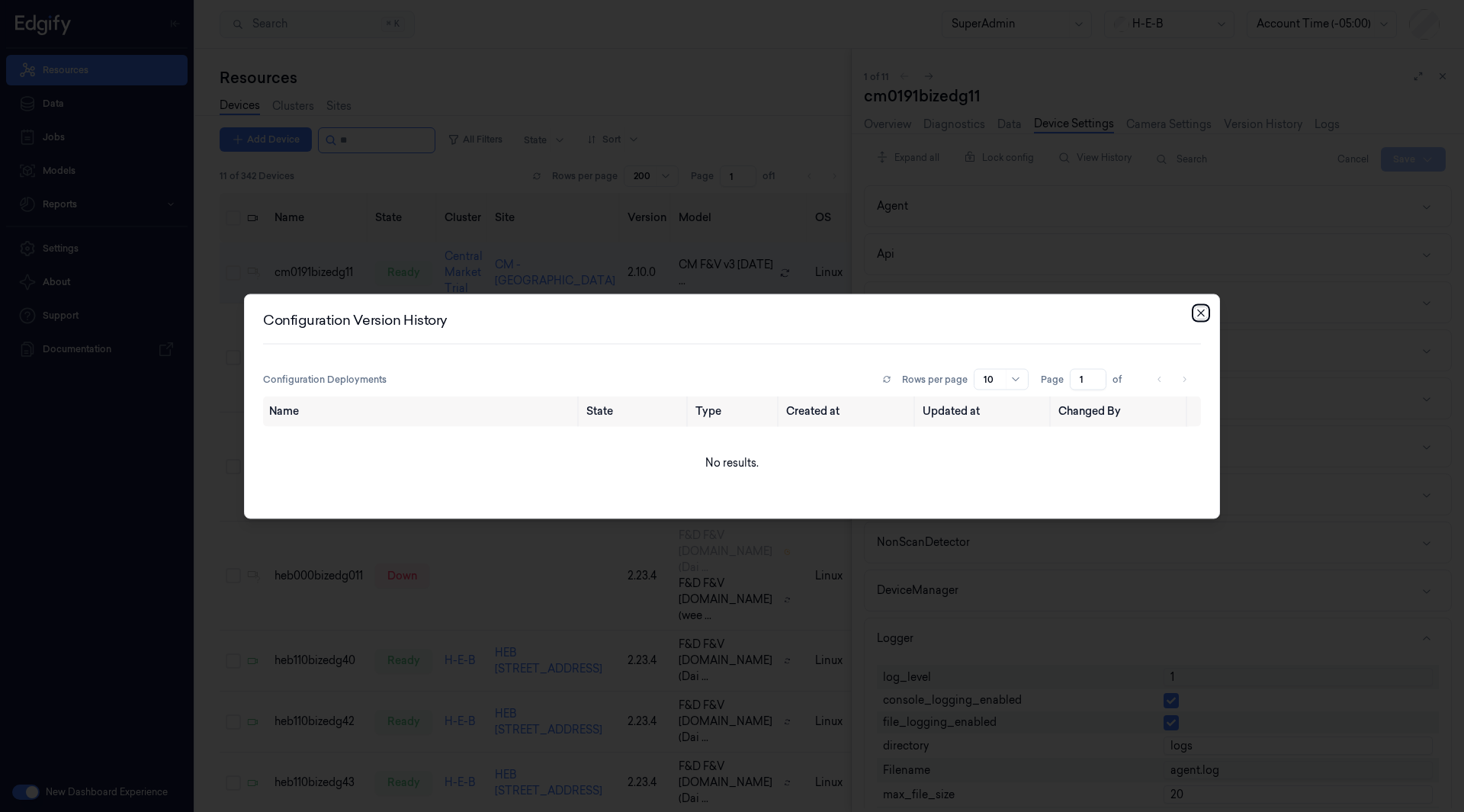
click at [1202, 313] on icon "button" at bounding box center [1200, 312] width 12 height 12
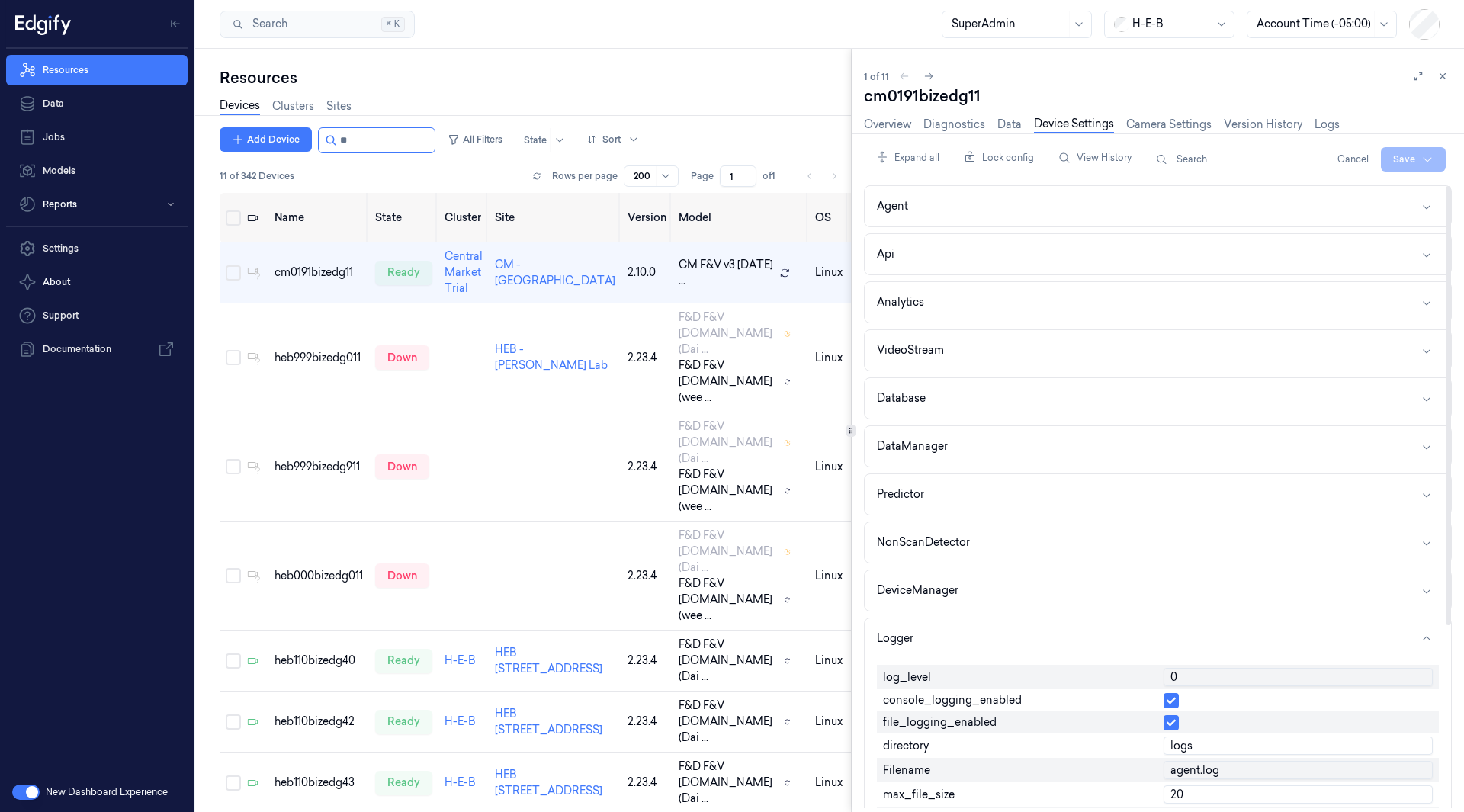
type input "0"
click at [1421, 680] on input "0" at bounding box center [1298, 677] width 269 height 18
click at [1428, 161] on html "Resources Data Jobs Models Reports Settings About Support Documentation New Das…" at bounding box center [732, 406] width 1464 height 812
click at [1381, 216] on div "Save to multiple devices" at bounding box center [1373, 215] width 135 height 25
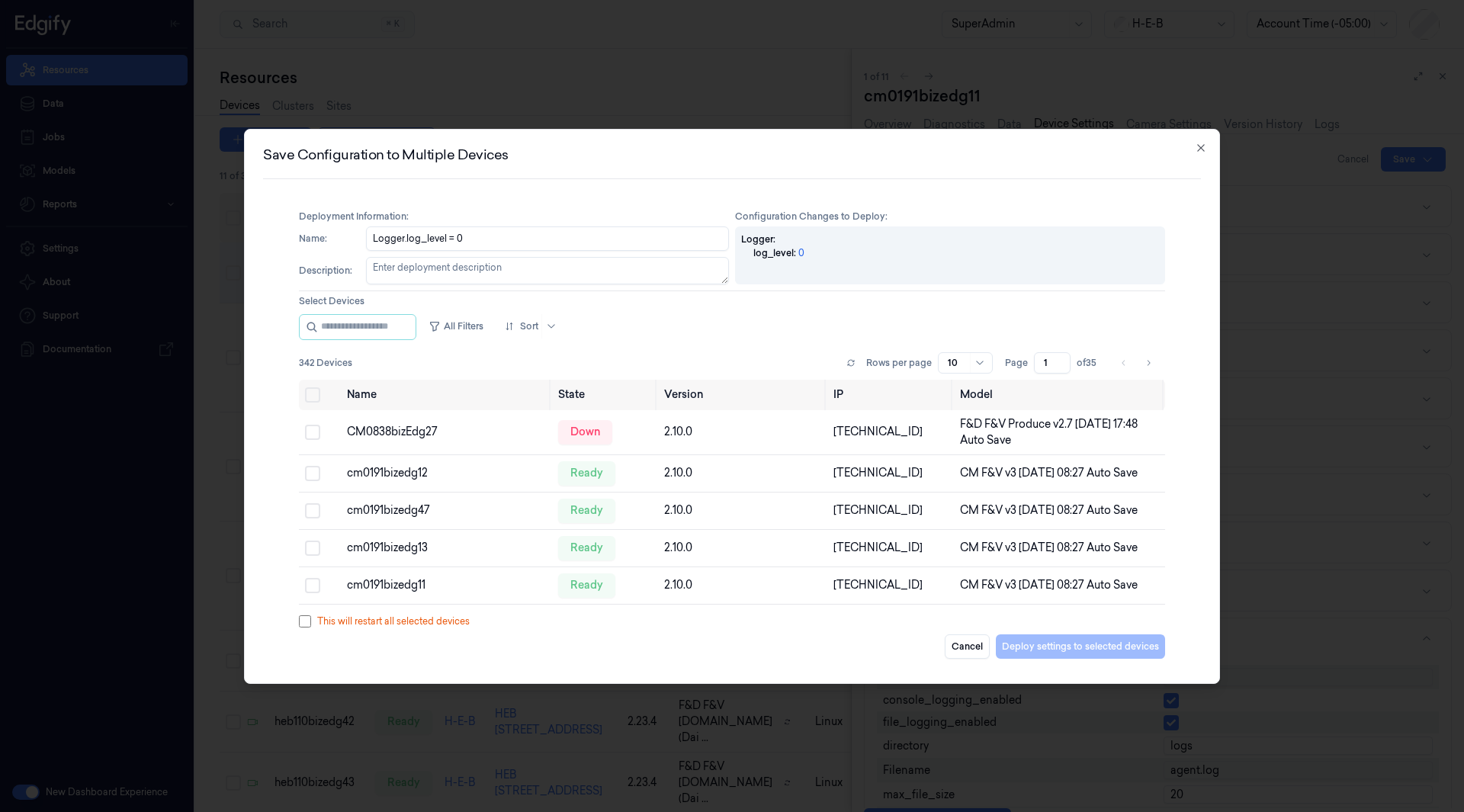
click at [465, 267] on textarea "Description :" at bounding box center [548, 270] width 363 height 27
click at [404, 326] on input "string" at bounding box center [366, 327] width 91 height 24
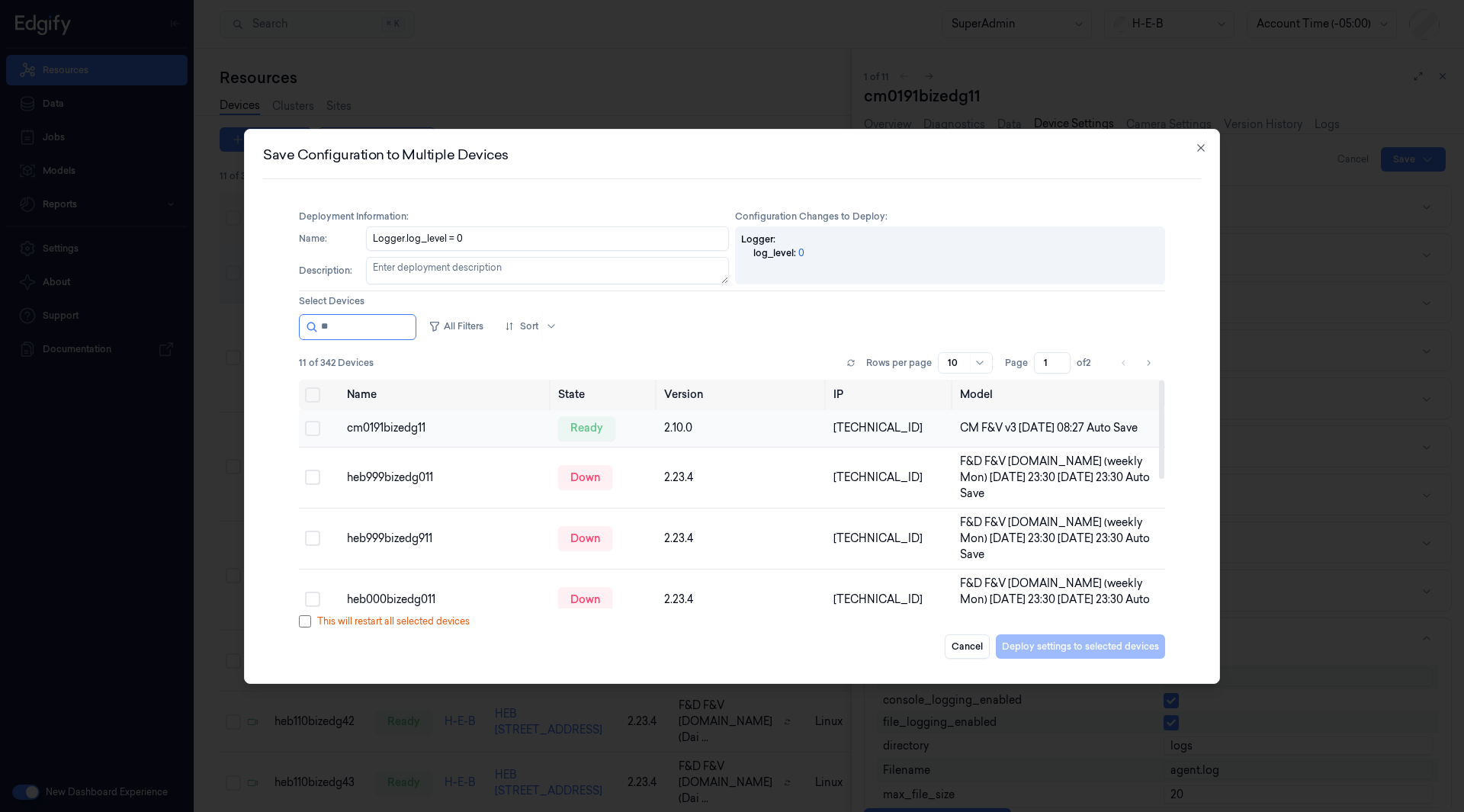
type input "**"
click at [314, 431] on button "Select row" at bounding box center [313, 428] width 15 height 15
click at [313, 484] on button "Select row" at bounding box center [313, 477] width 15 height 15
drag, startPoint x: 314, startPoint y: 545, endPoint x: 320, endPoint y: 567, distance: 22.8
click at [315, 545] on button "Select row" at bounding box center [313, 538] width 15 height 15
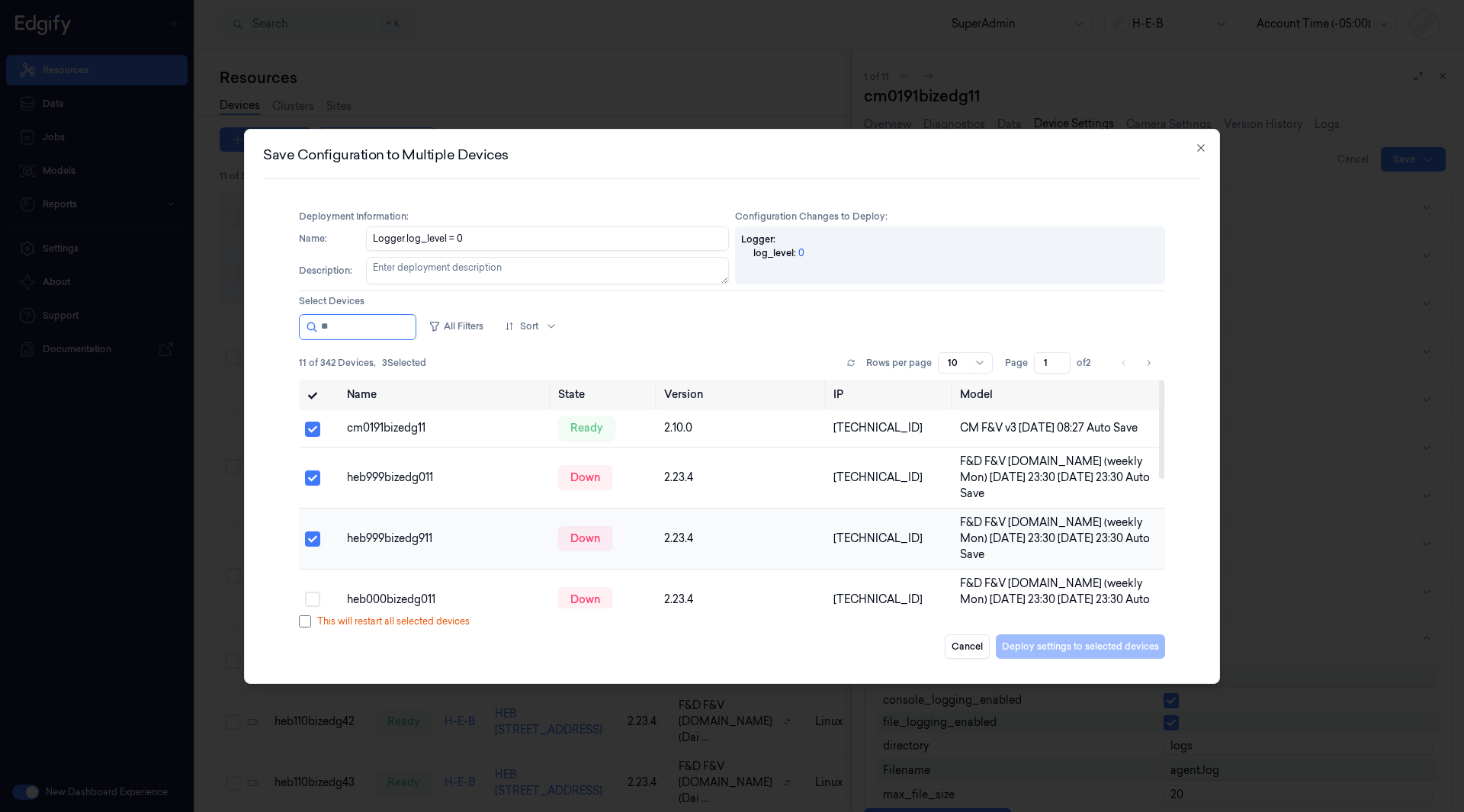
click at [314, 547] on button "Select row" at bounding box center [313, 539] width 15 height 15
click at [314, 544] on button "Select row" at bounding box center [313, 538] width 15 height 15
click at [314, 544] on button "Select row" at bounding box center [313, 539] width 15 height 15
click at [313, 486] on button "Select row" at bounding box center [313, 478] width 15 height 15
click at [964, 645] on button "Cancel" at bounding box center [968, 646] width 45 height 24
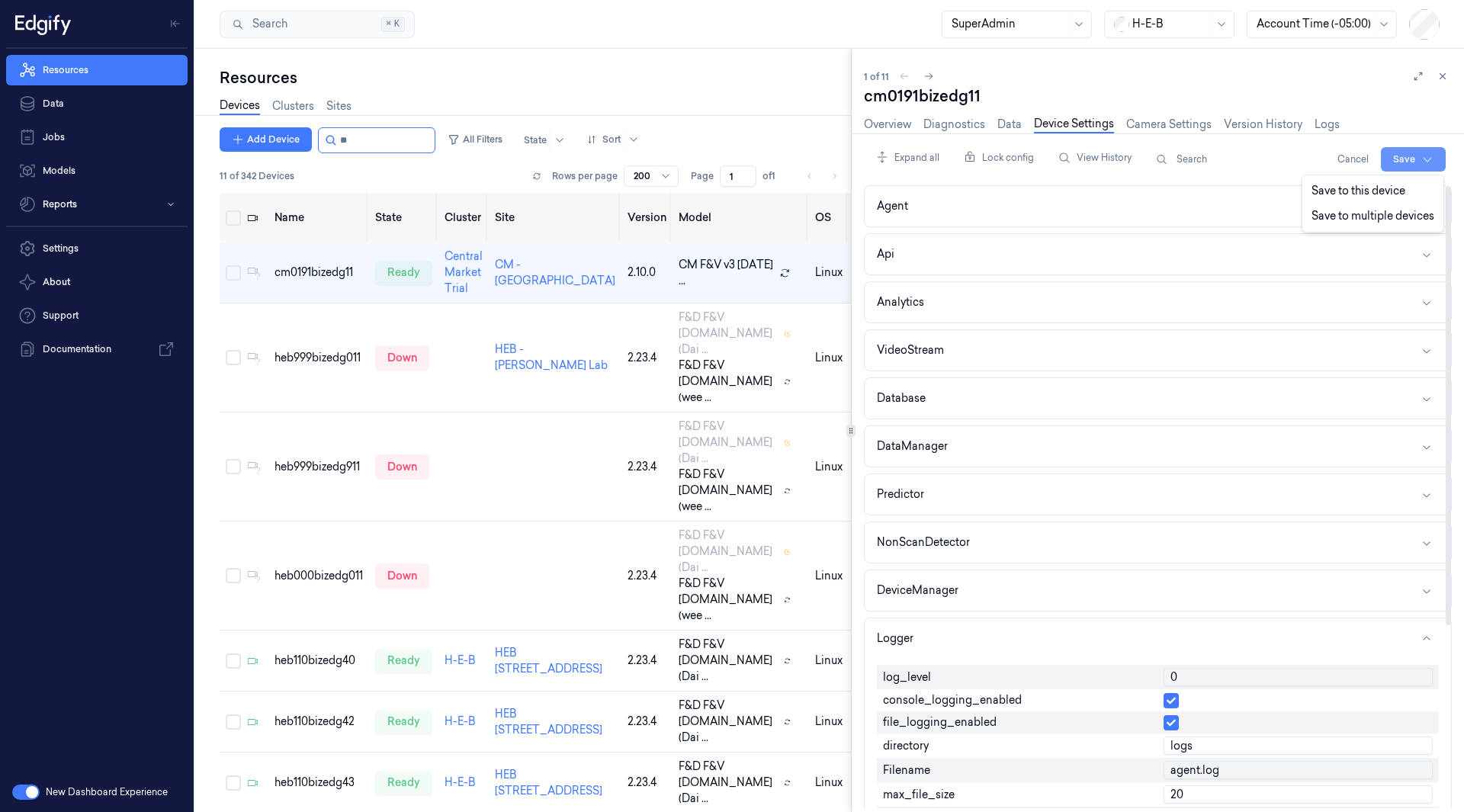
click at [1436, 159] on html "Resources Data Jobs Models Reports Settings About Support Documentation New Das…" at bounding box center [732, 406] width 1464 height 812
click at [1371, 192] on div "Save to this device" at bounding box center [1373, 191] width 135 height 25
click at [1103, 158] on button "View History" at bounding box center [1095, 158] width 86 height 24
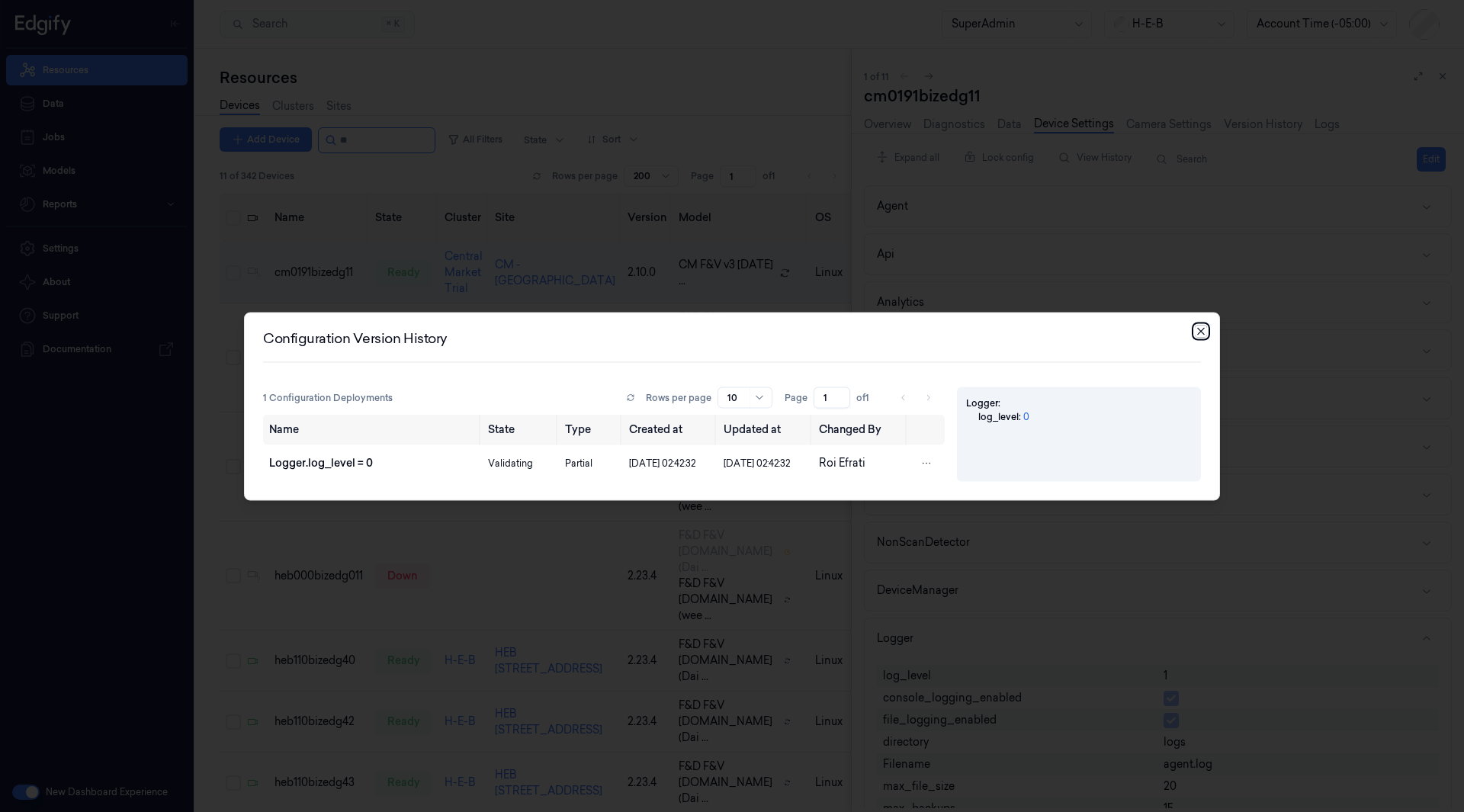
click at [1203, 327] on icon "button" at bounding box center [1200, 330] width 7 height 7
